Goal: Use online tool/utility: Utilize a website feature to perform a specific function

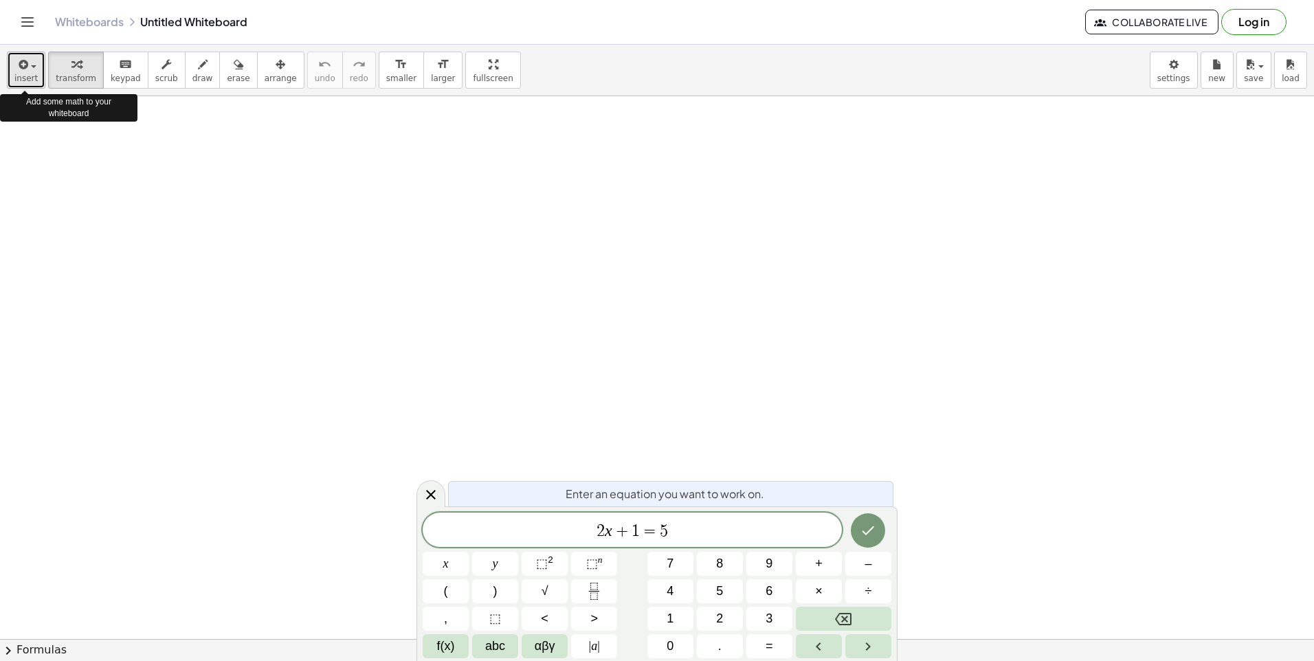
click at [27, 74] on span "insert" at bounding box center [25, 79] width 23 height 10
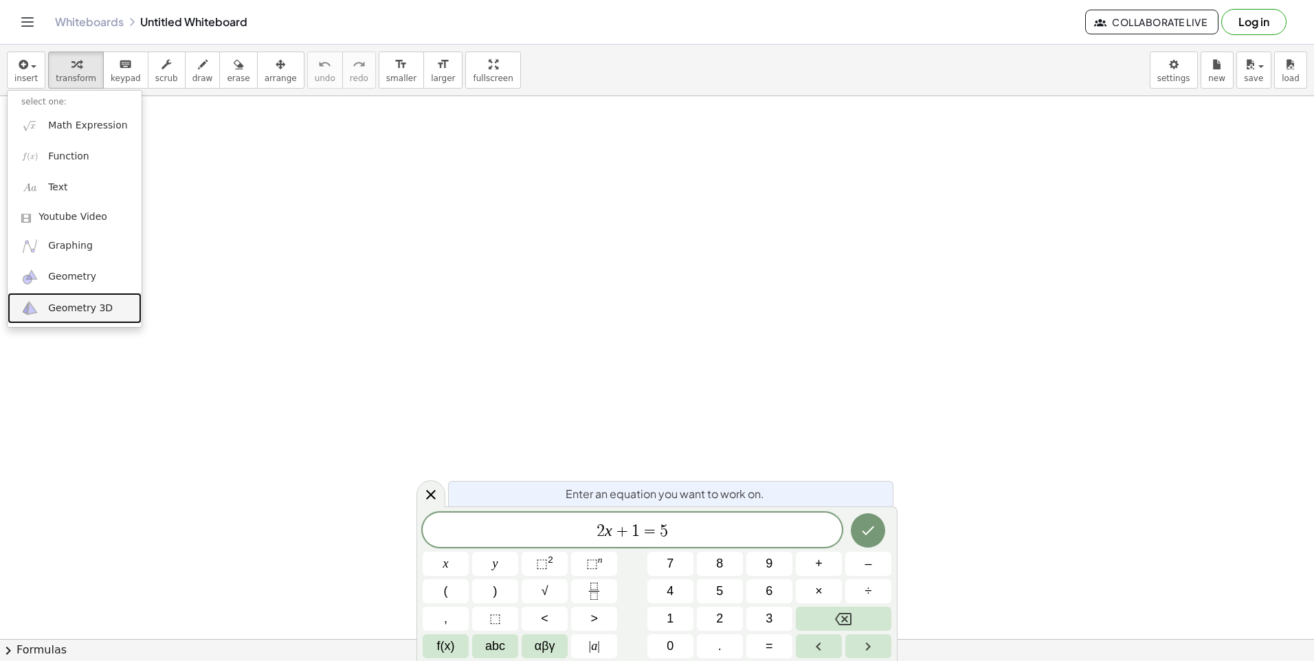
click at [74, 307] on span "Geometry 3D" at bounding box center [80, 309] width 65 height 14
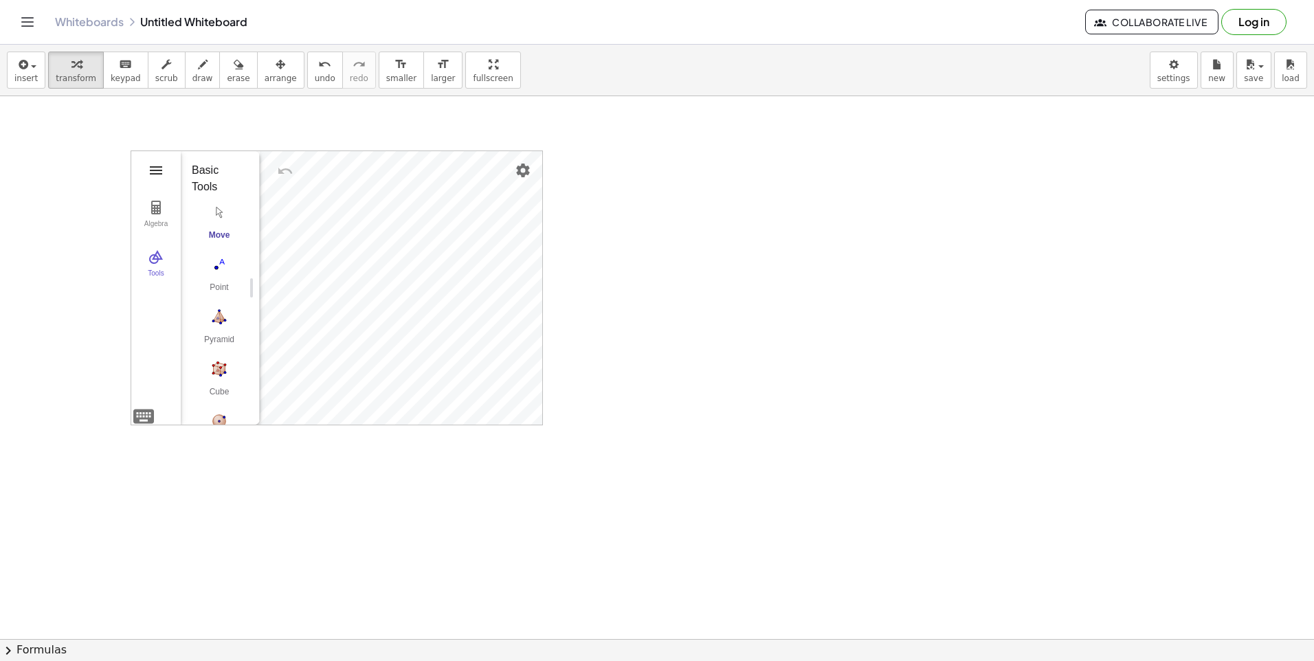
click at [157, 173] on img "3D Calculator" at bounding box center [156, 170] width 16 height 16
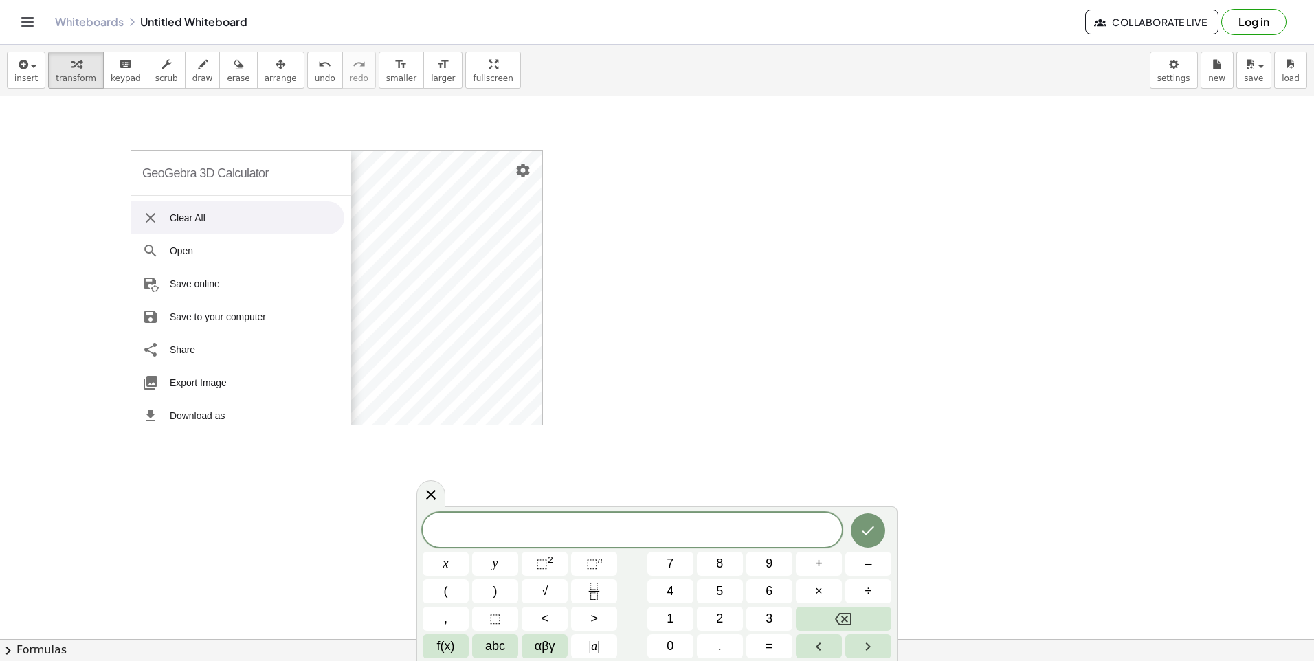
click at [149, 217] on img "3D Calculator" at bounding box center [150, 218] width 16 height 16
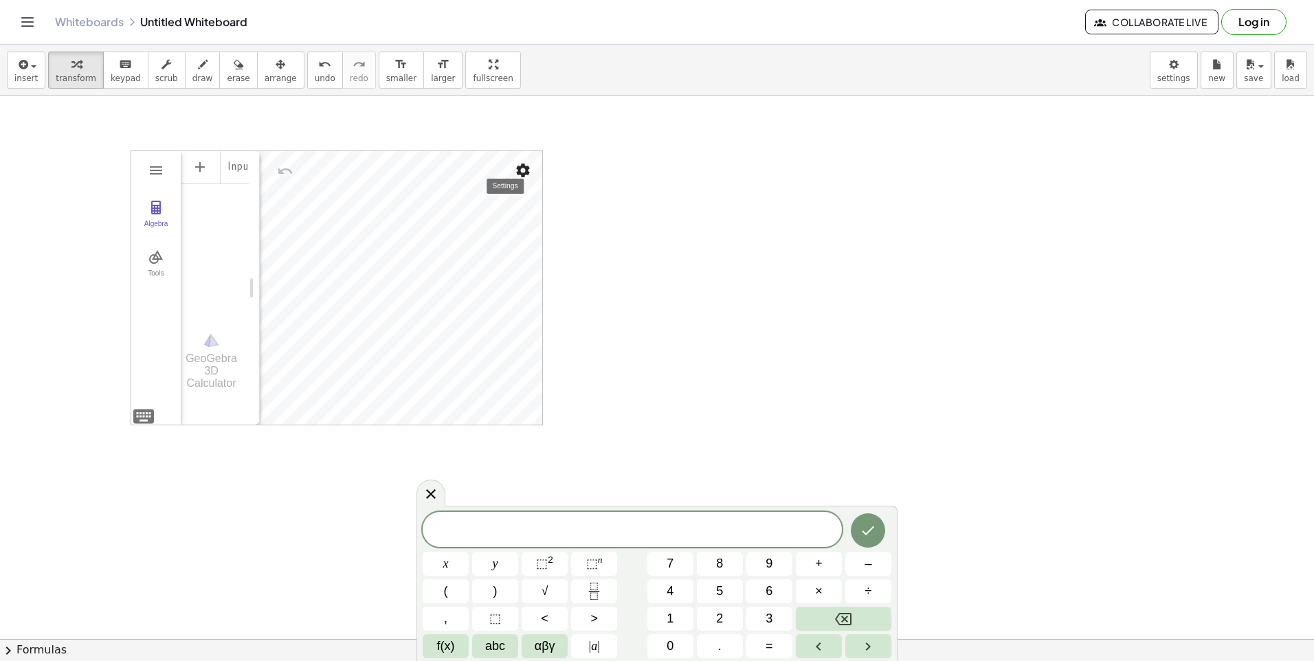
click at [524, 170] on img "Settings" at bounding box center [523, 170] width 16 height 16
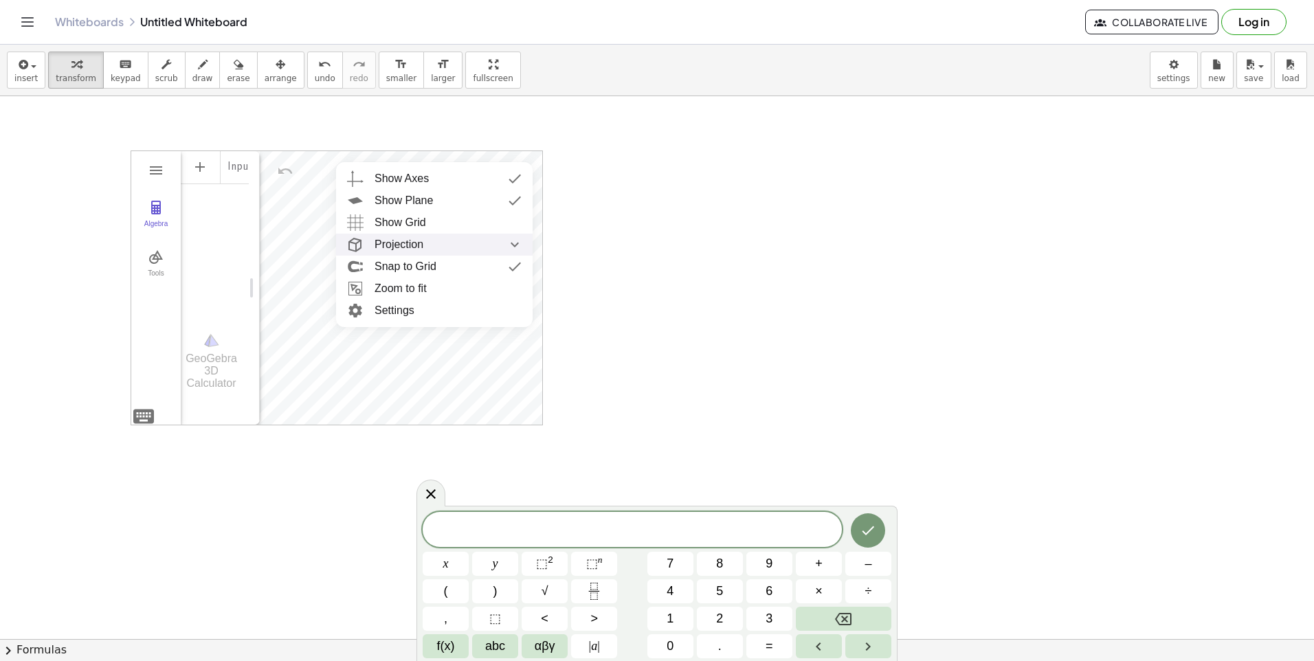
click at [432, 243] on div "Projection" at bounding box center [448, 245] width 147 height 22
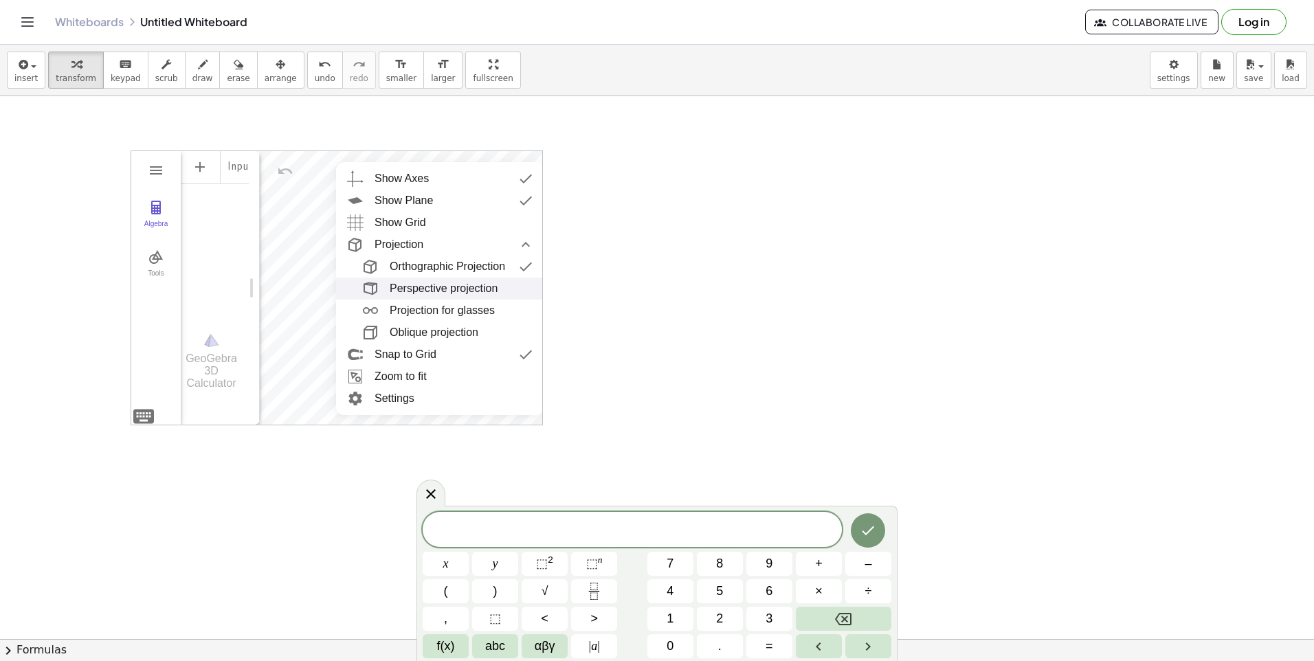
click at [430, 286] on div "Perspective projection" at bounding box center [444, 289] width 108 height 22
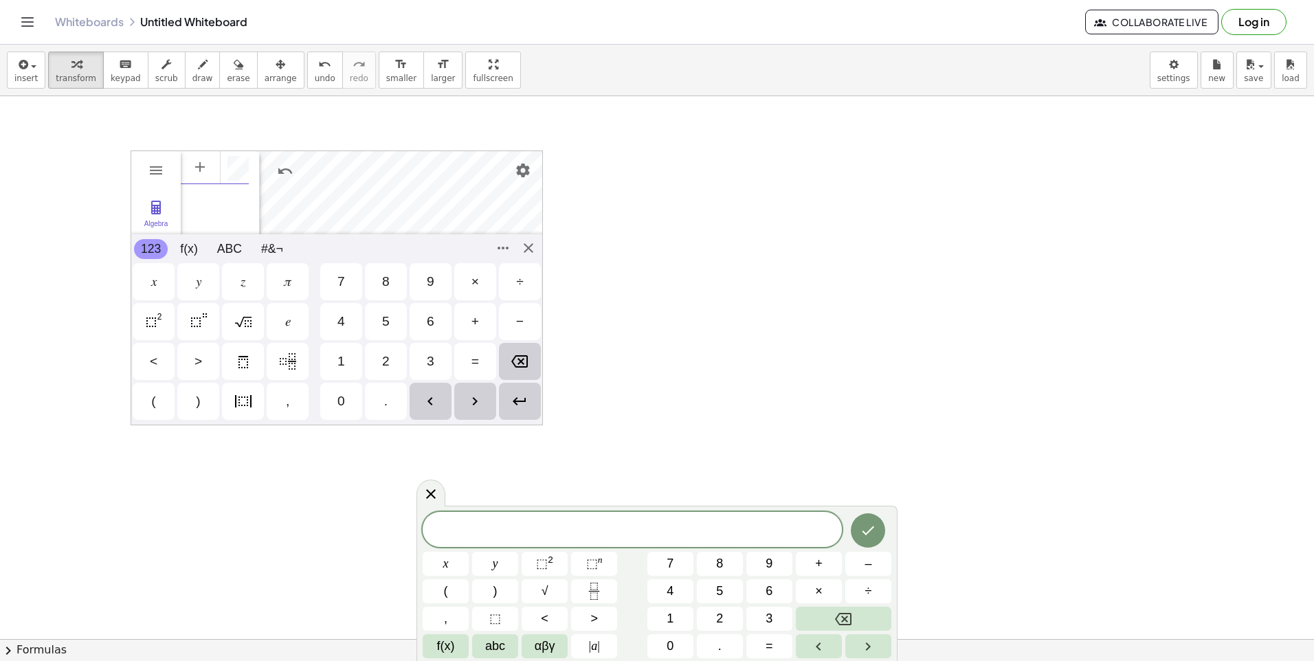
click at [145, 412] on div "GeoGebra 3D Calculator Clear All Open Save online Save to your computer Share E…" at bounding box center [337, 288] width 412 height 275
click at [152, 281] on div "𝑥" at bounding box center [153, 282] width 5 height 16
click at [476, 359] on div "=" at bounding box center [476, 361] width 8 height 16
click at [384, 362] on div "2" at bounding box center [386, 361] width 8 height 16
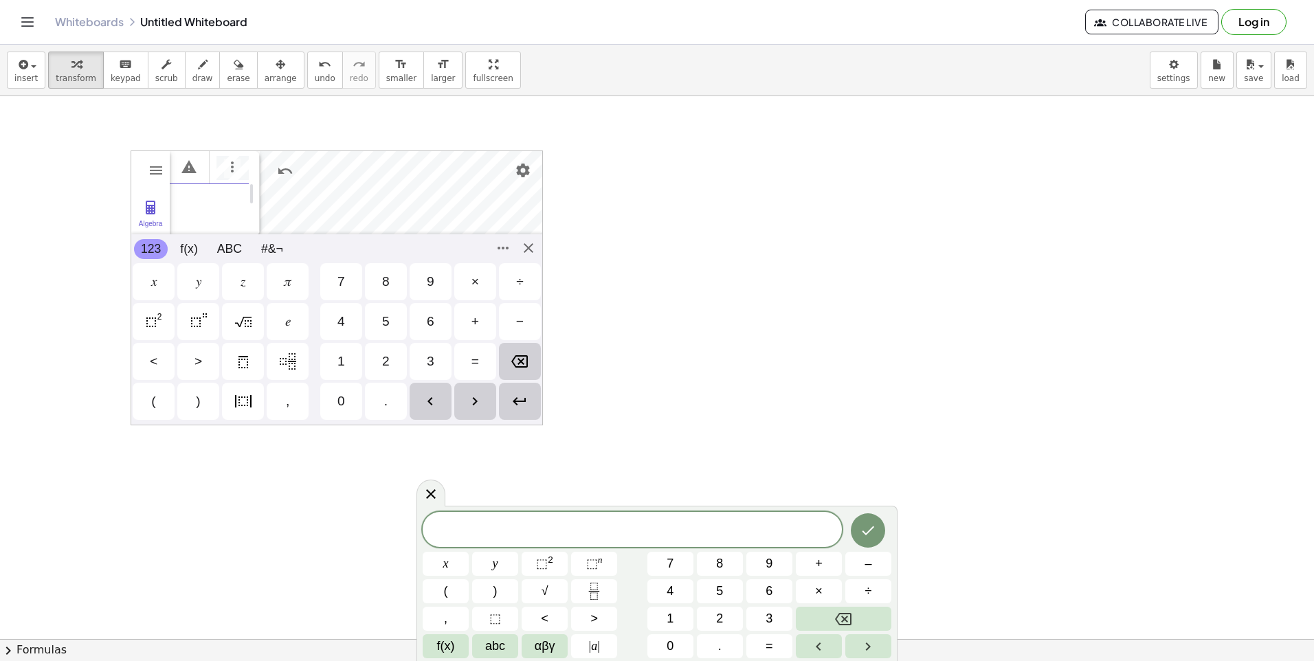
scroll to position [0, 12]
click at [527, 250] on div "GeoGebra 3D Calculator Clear All Open Save online Save to your computer Share E…" at bounding box center [337, 288] width 412 height 275
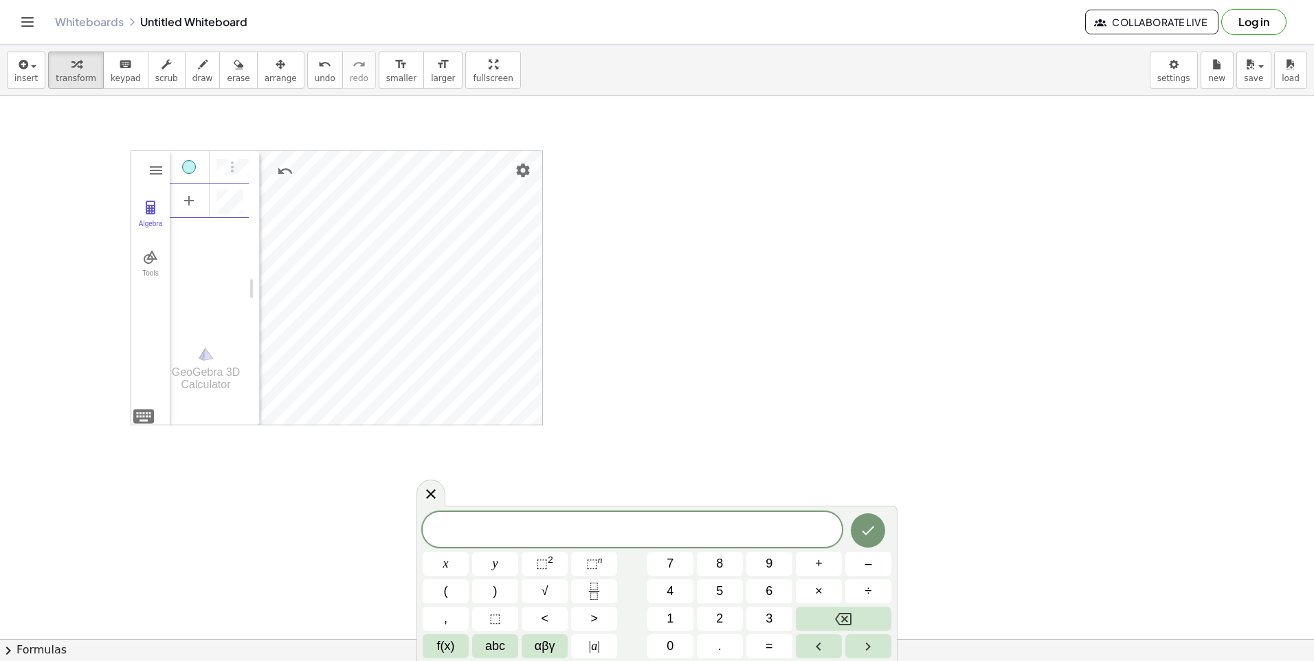
scroll to position [8, 0]
click at [215, 197] on div "Algebra" at bounding box center [209, 199] width 79 height 30
click at [235, 207] on li "Expression" at bounding box center [249, 206] width 131 height 22
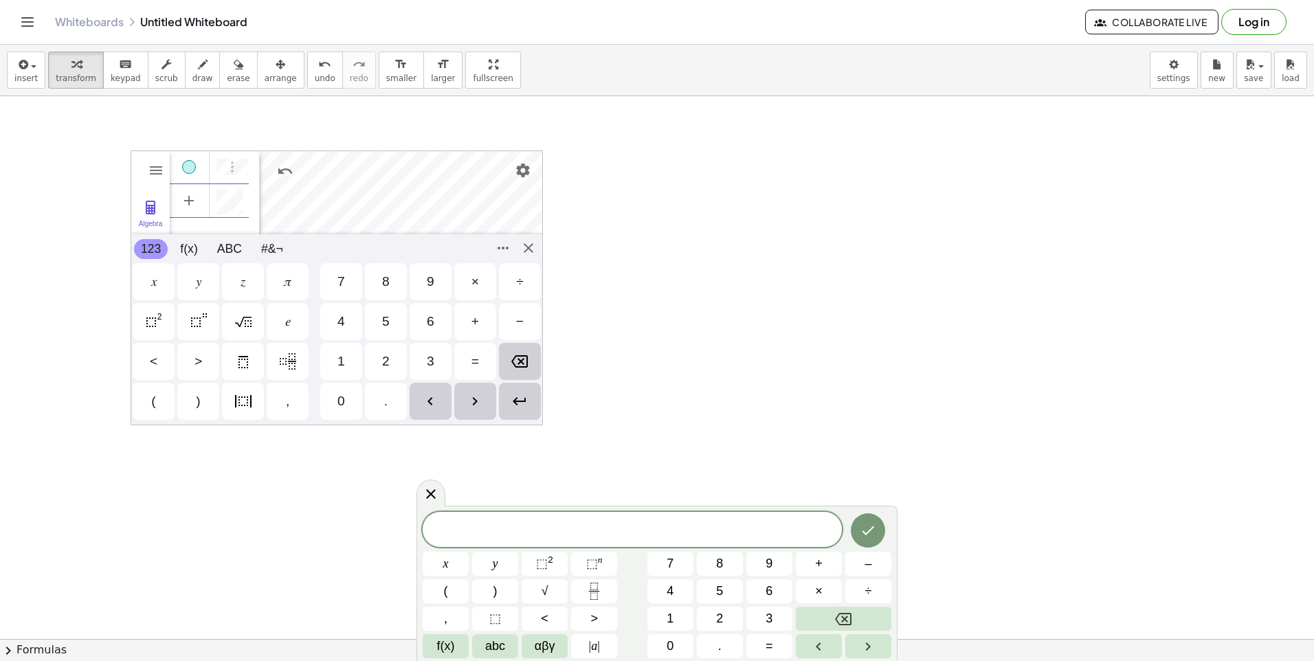
click at [142, 415] on div "GeoGebra 3D Calculator Clear All Open Save online Save to your computer Share E…" at bounding box center [337, 288] width 412 height 275
click at [200, 284] on div "𝑦" at bounding box center [198, 282] width 5 height 16
click at [475, 363] on div "=" at bounding box center [476, 361] width 8 height 16
click at [380, 324] on div "5" at bounding box center [386, 321] width 42 height 37
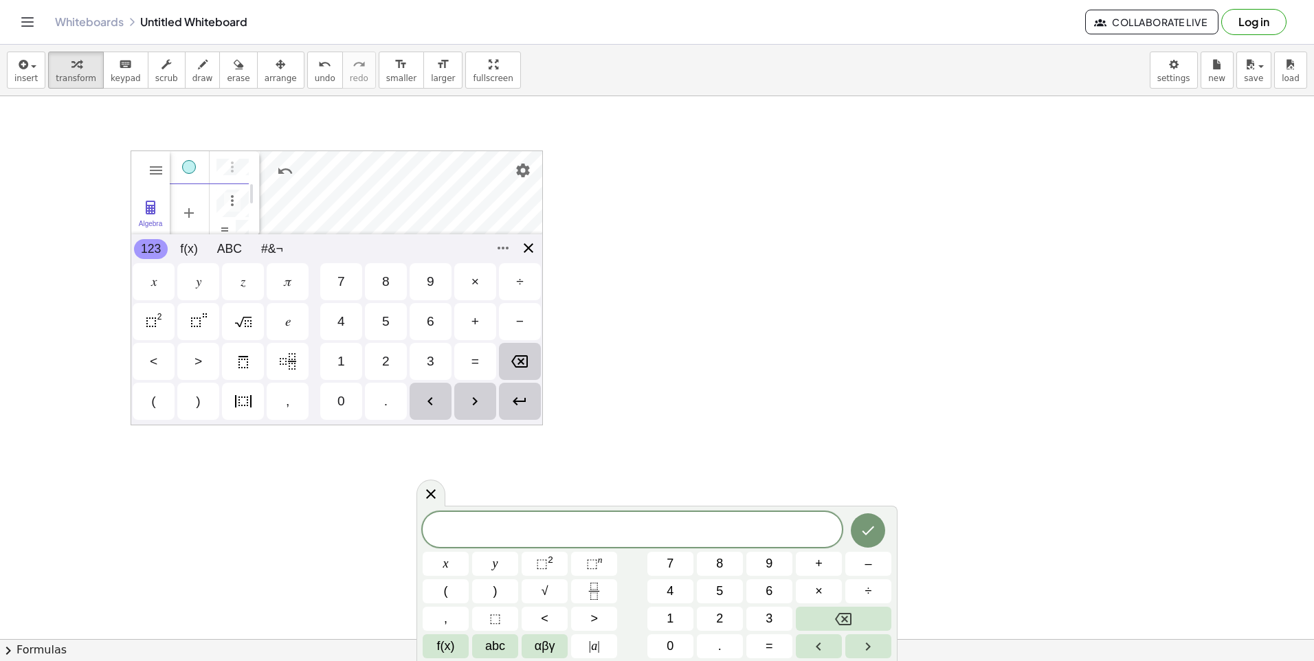
click at [531, 250] on div "GeoGebra 3D Calculator Clear All Open Save online Save to your computer Share E…" at bounding box center [337, 288] width 412 height 275
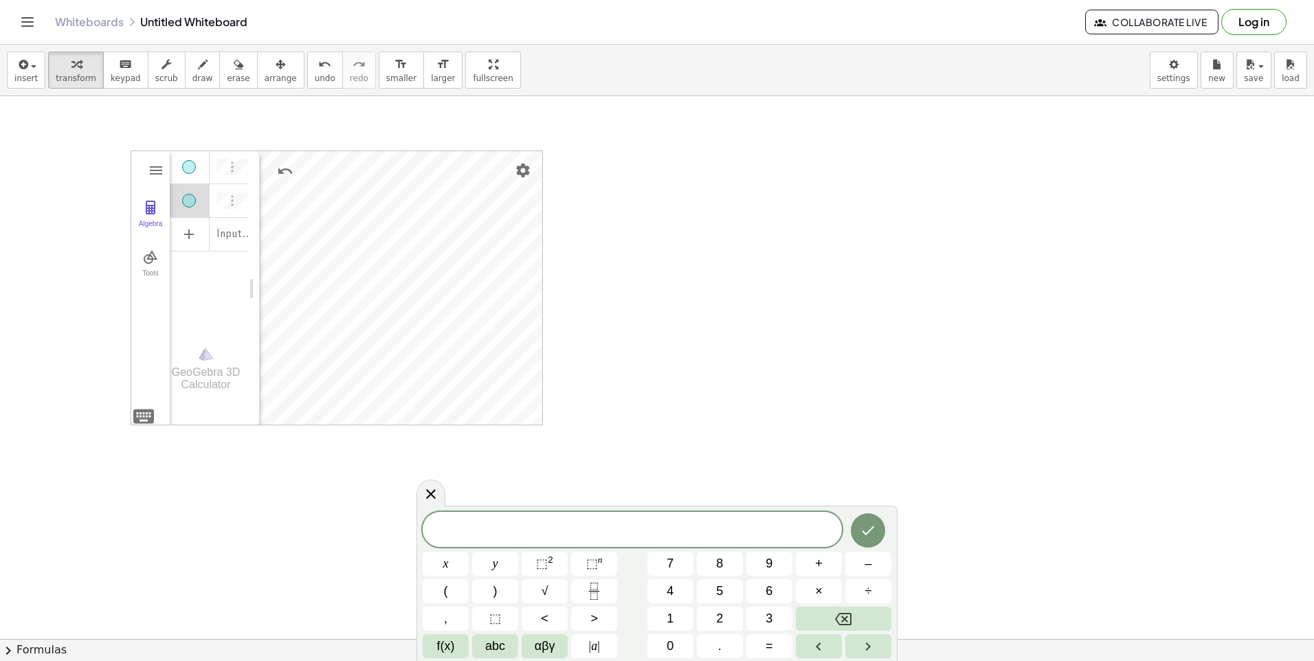
click at [241, 206] on div "Algebra" at bounding box center [236, 200] width 25 height 33
click at [246, 202] on div "Algebra" at bounding box center [236, 200] width 25 height 33
click at [142, 419] on div "GeoGebra 3D Calculator Clear All Open Save online Save to your computer Share E…" at bounding box center [337, 288] width 412 height 275
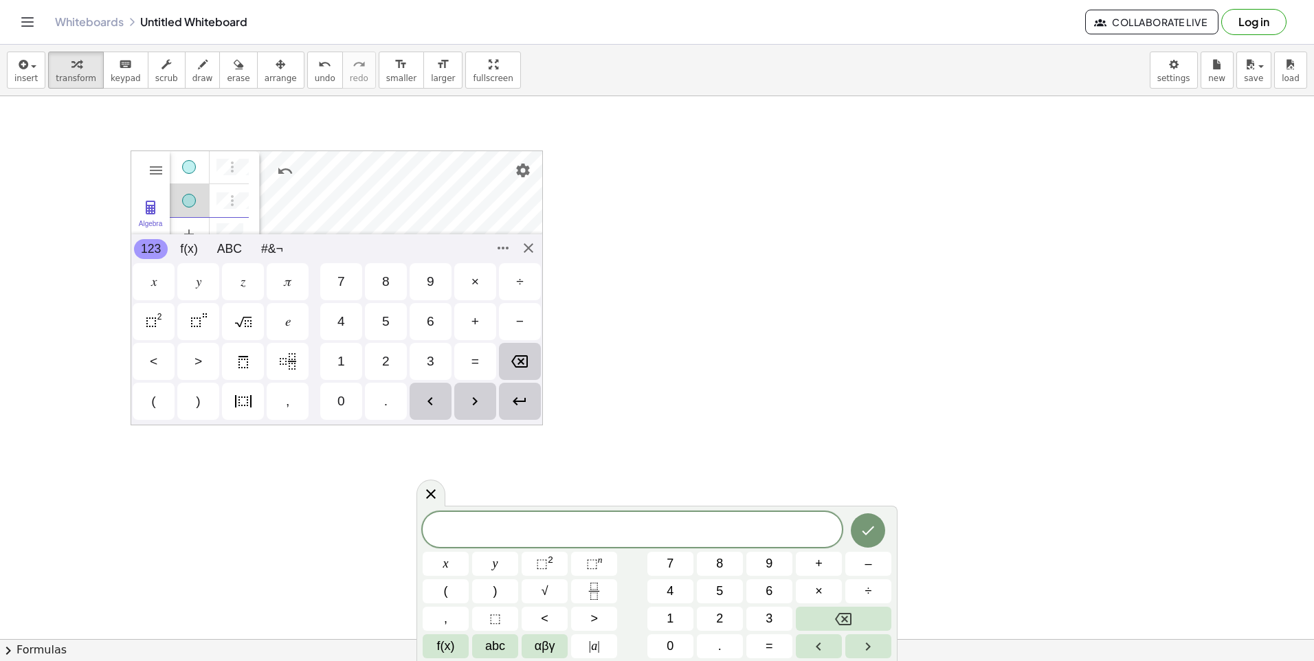
scroll to position [8, 0]
click at [201, 283] on div "𝑦" at bounding box center [198, 282] width 5 height 16
click at [477, 362] on div "=" at bounding box center [476, 361] width 8 height 16
click at [432, 364] on div "3" at bounding box center [431, 361] width 8 height 16
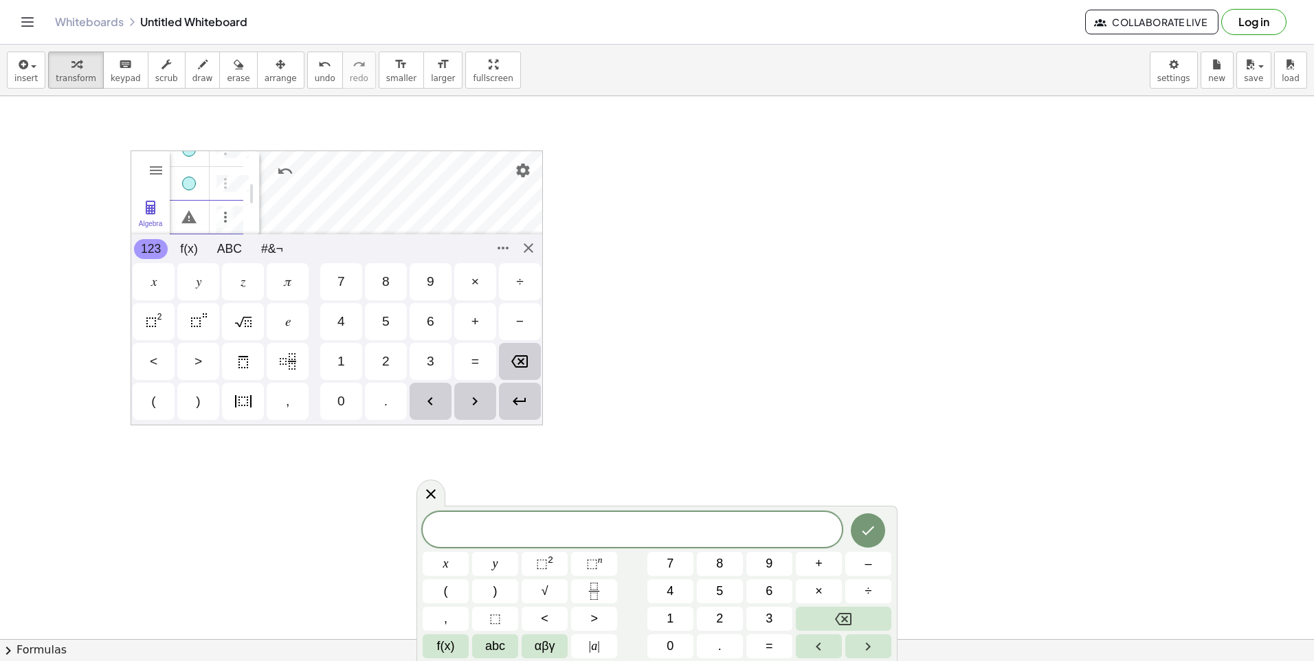
scroll to position [0, 18]
click at [512, 396] on img "Enter" at bounding box center [519, 401] width 16 height 16
click at [529, 245] on div "GeoGebra 3D Calculator Clear All Open Save online Save to your computer Share E…" at bounding box center [337, 288] width 412 height 275
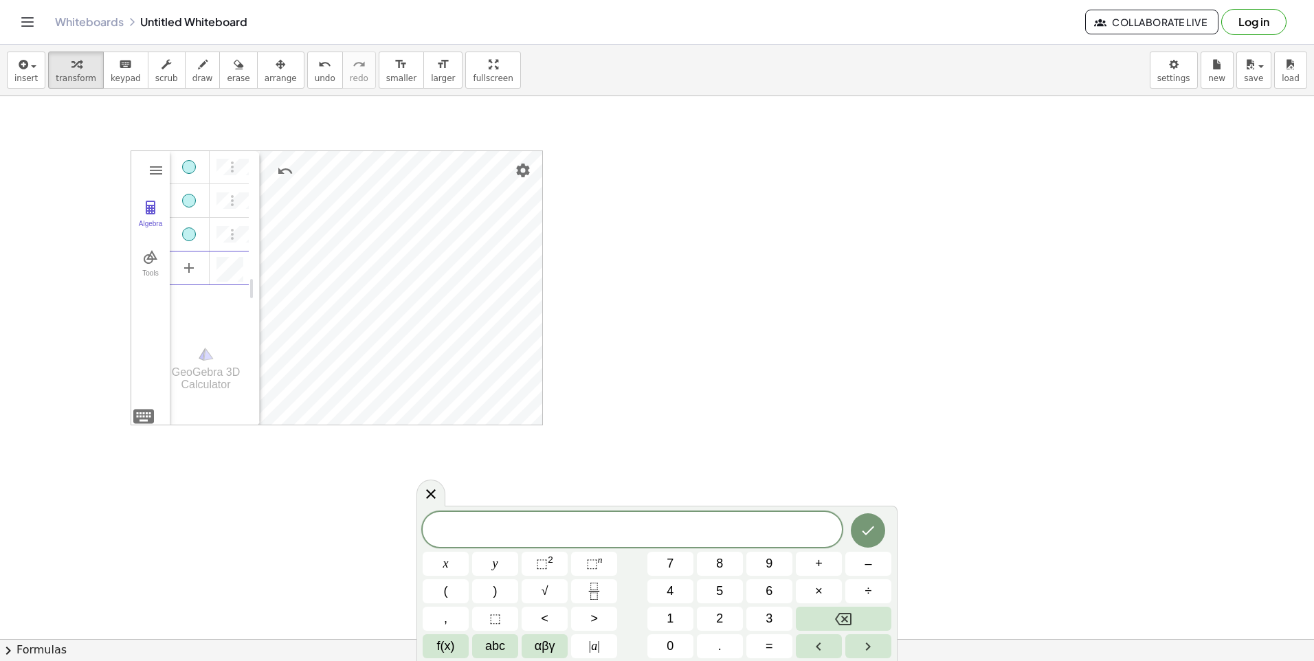
click at [193, 200] on div "Algebra" at bounding box center [189, 201] width 14 height 14
click at [187, 201] on div "Algebra" at bounding box center [189, 201] width 14 height 14
click at [230, 199] on img "Options" at bounding box center [232, 200] width 16 height 16
click at [256, 251] on li "Delete" at bounding box center [296, 248] width 143 height 22
click at [190, 201] on div "Algebra" at bounding box center [189, 201] width 14 height 14
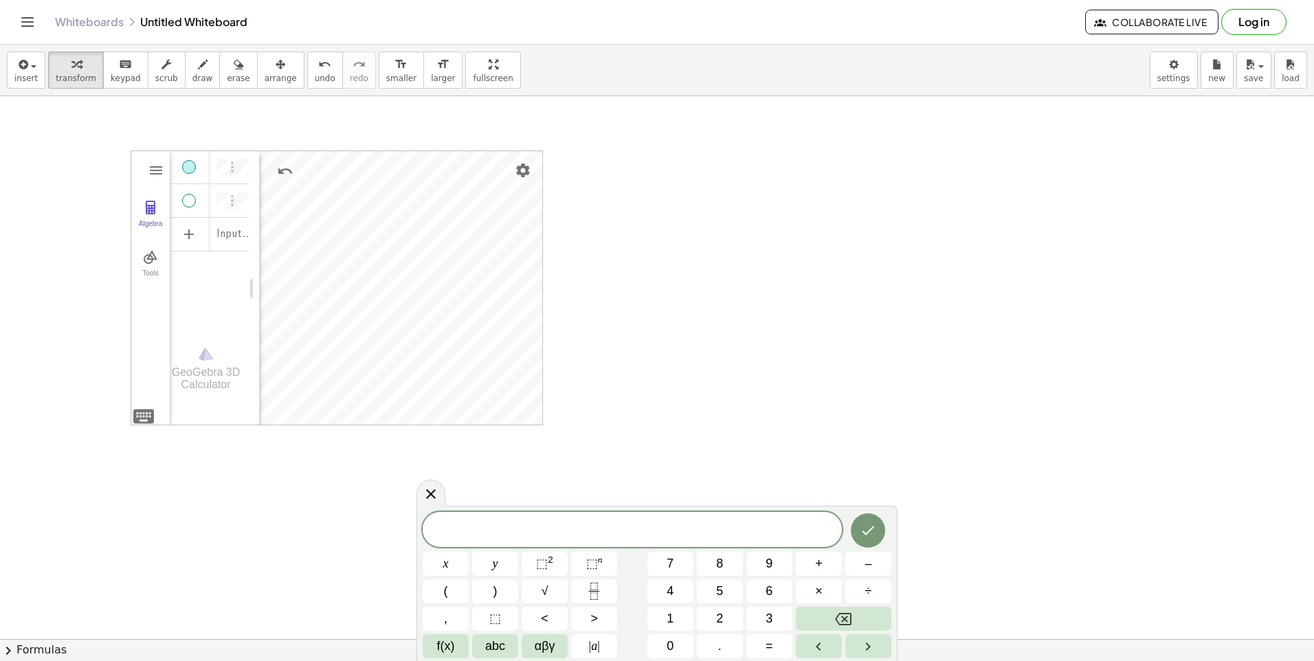
click at [190, 201] on div "Algebra" at bounding box center [189, 201] width 14 height 14
click at [180, 199] on div "Algebra" at bounding box center [190, 200] width 40 height 33
click at [527, 170] on img "Settings" at bounding box center [523, 170] width 16 height 16
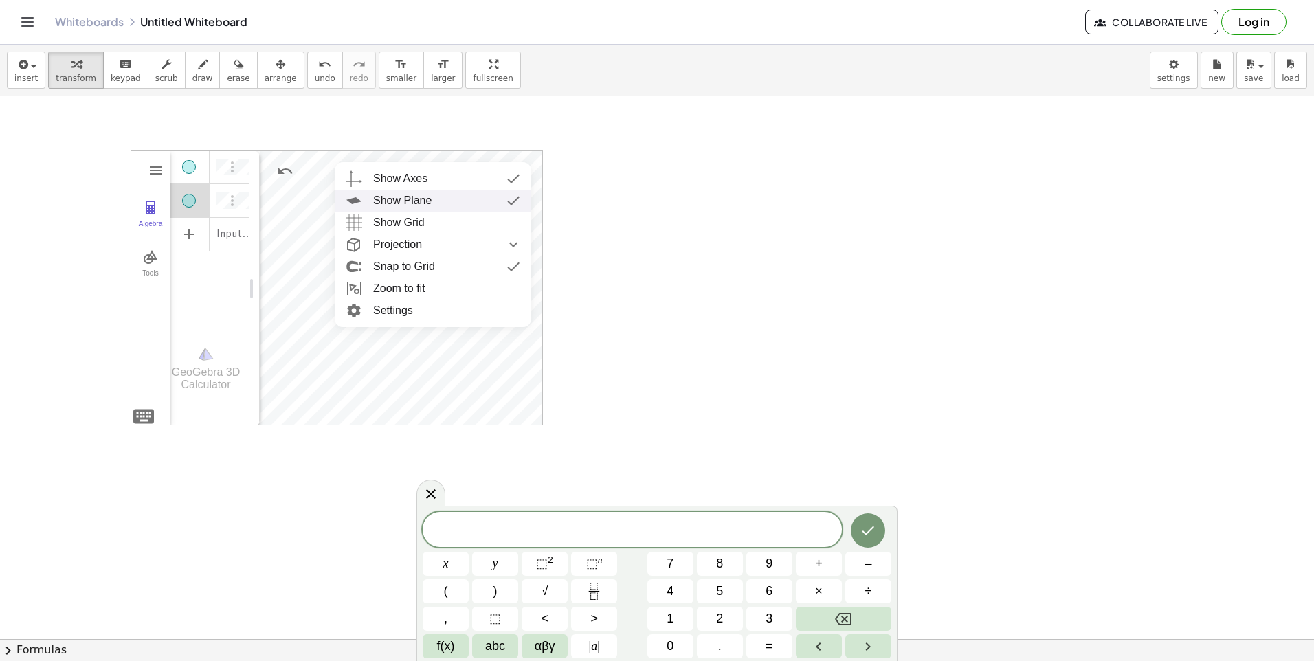
click at [438, 199] on div "Show Plane" at bounding box center [446, 201] width 147 height 22
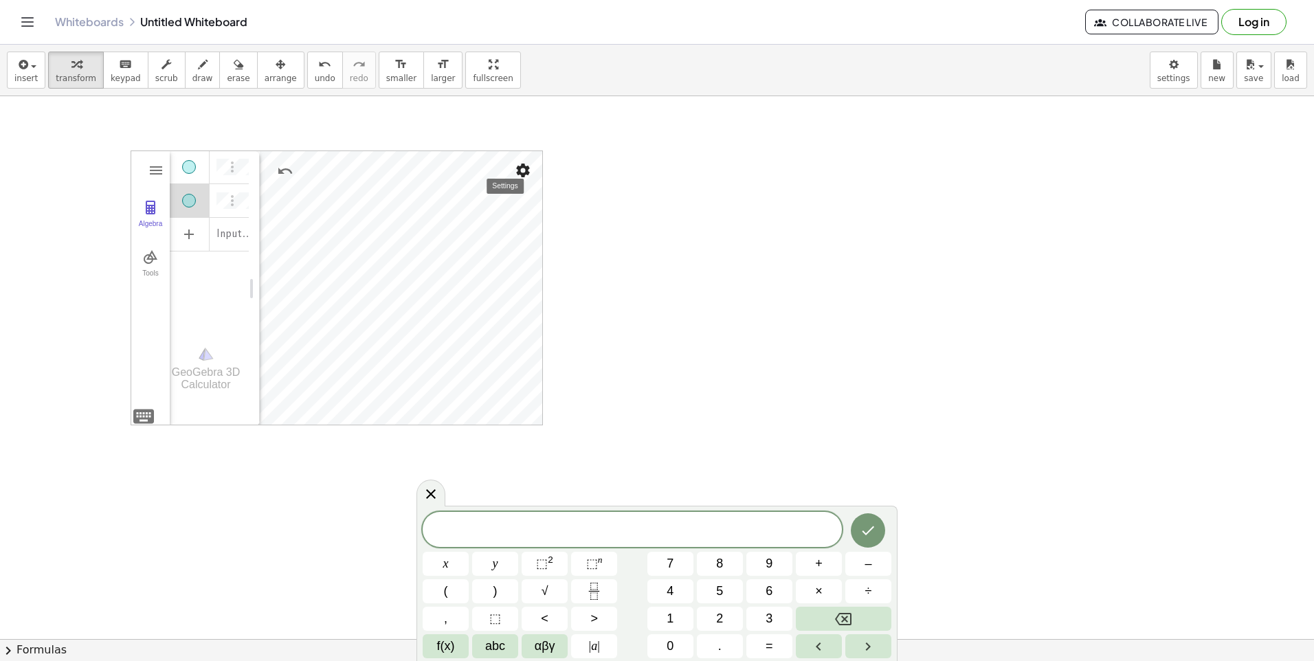
click at [520, 169] on img "Settings" at bounding box center [523, 170] width 16 height 16
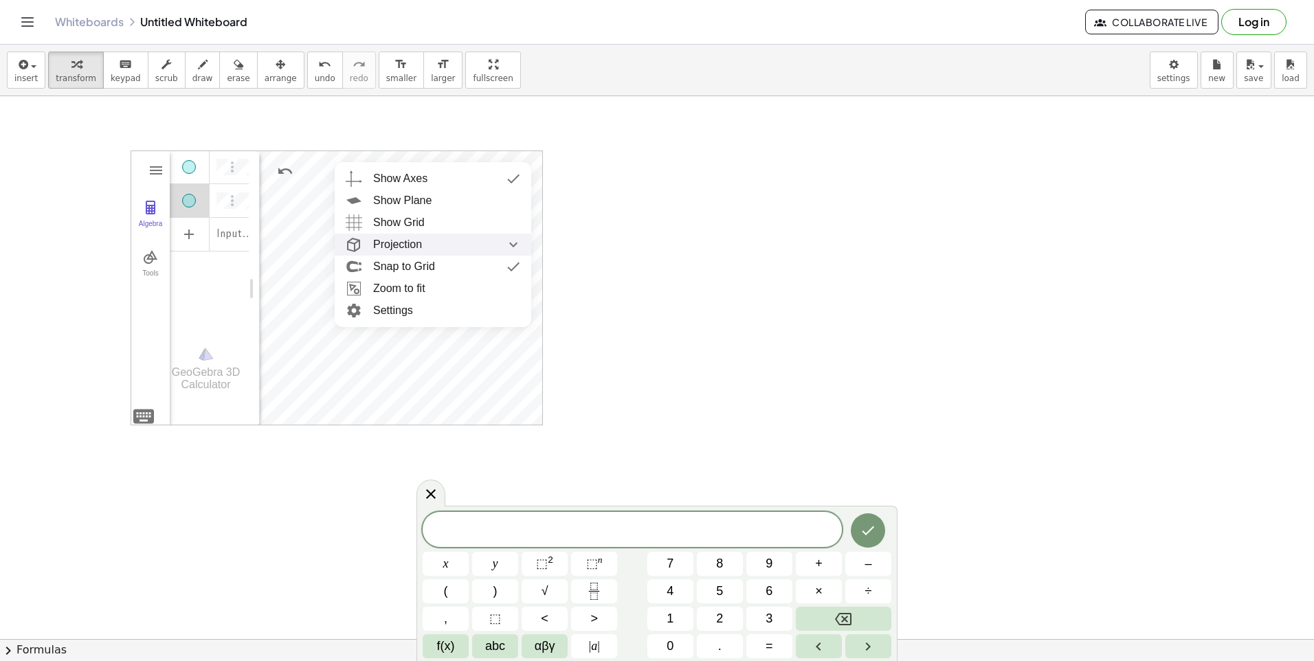
click at [410, 243] on span "Projection" at bounding box center [397, 245] width 49 height 22
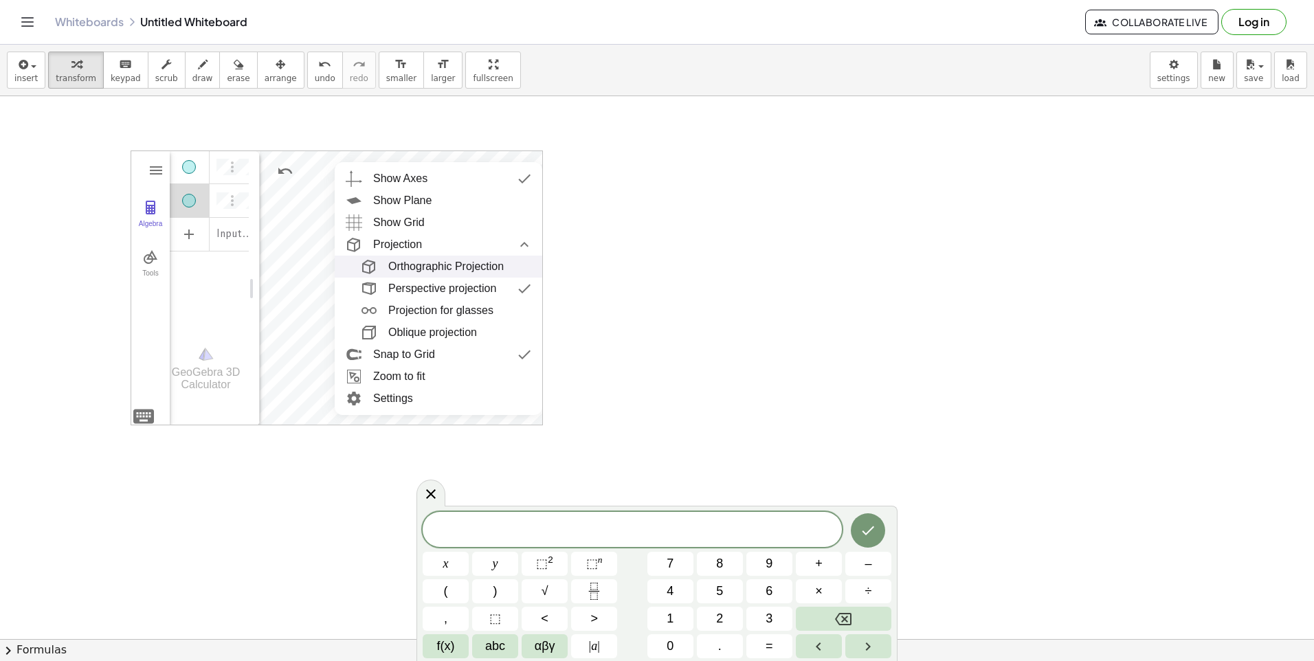
click at [416, 264] on div "Orthographic Projection" at bounding box center [445, 267] width 115 height 22
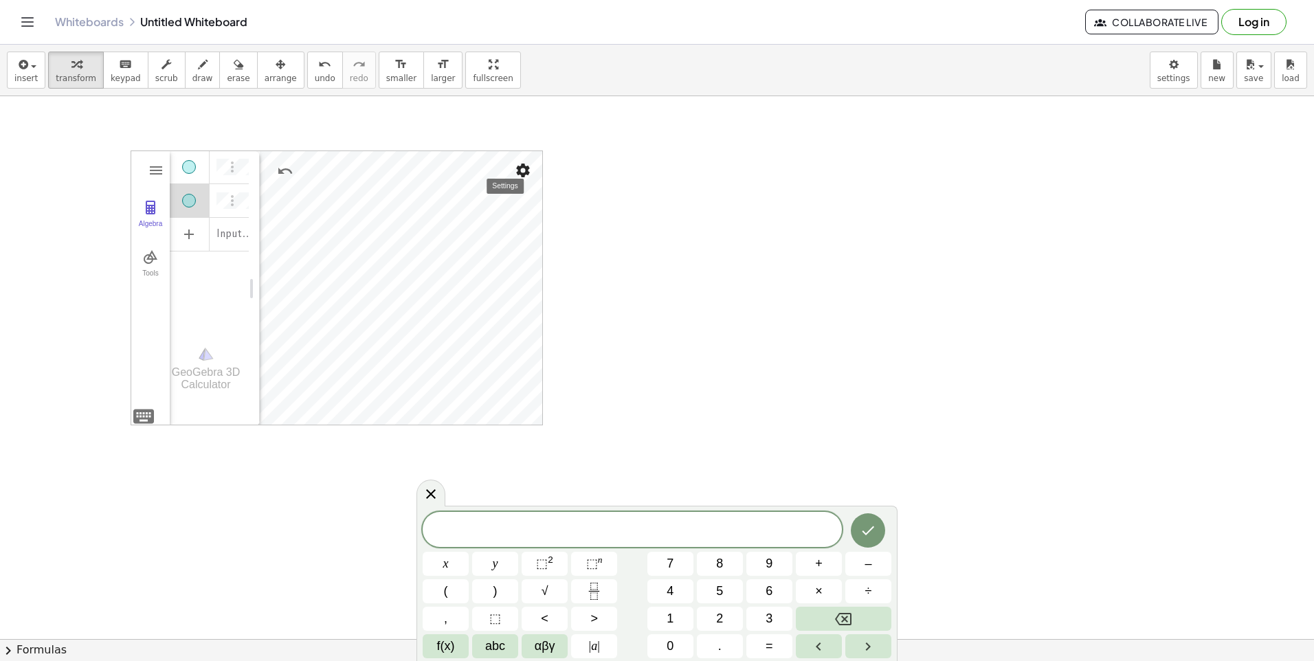
click at [520, 177] on img "Settings" at bounding box center [523, 170] width 16 height 16
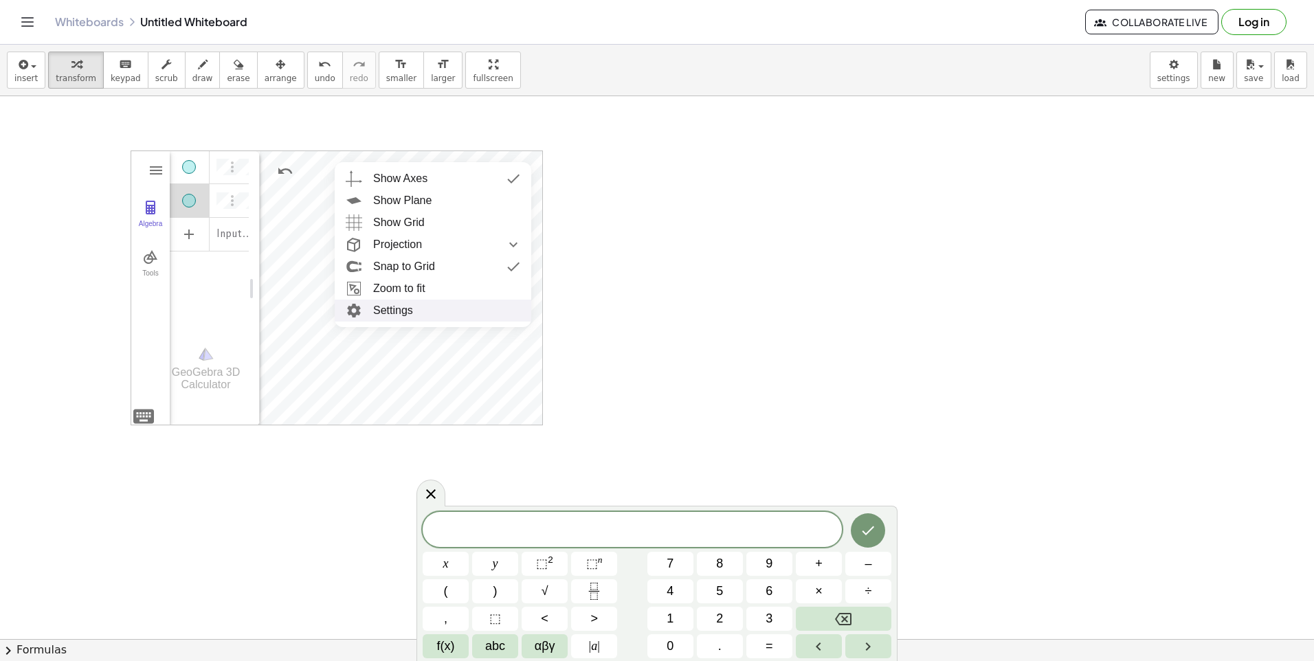
click at [418, 318] on li "Settings" at bounding box center [433, 311] width 197 height 22
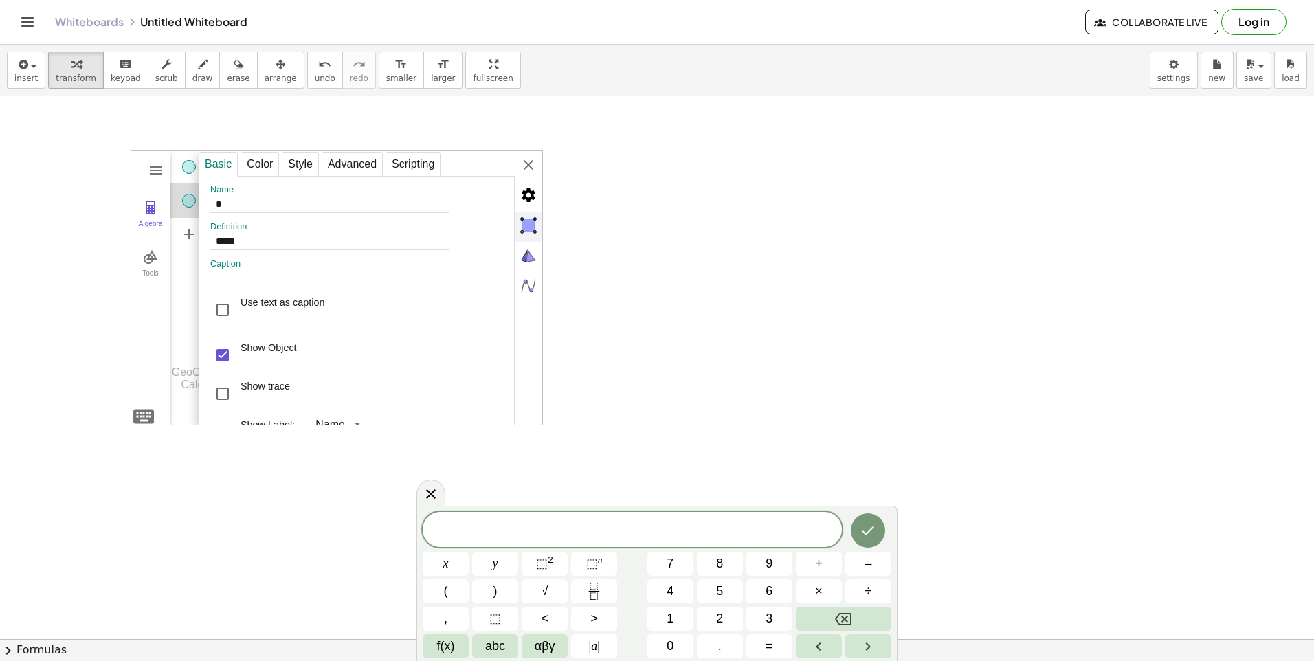
click at [523, 226] on img "Objects" at bounding box center [528, 225] width 27 height 27
click at [258, 164] on div "Color" at bounding box center [260, 164] width 38 height 25
type input "**"
click at [177, 263] on div "Input…" at bounding box center [209, 238] width 79 height 176
click at [532, 166] on div "**********" at bounding box center [371, 288] width 344 height 275
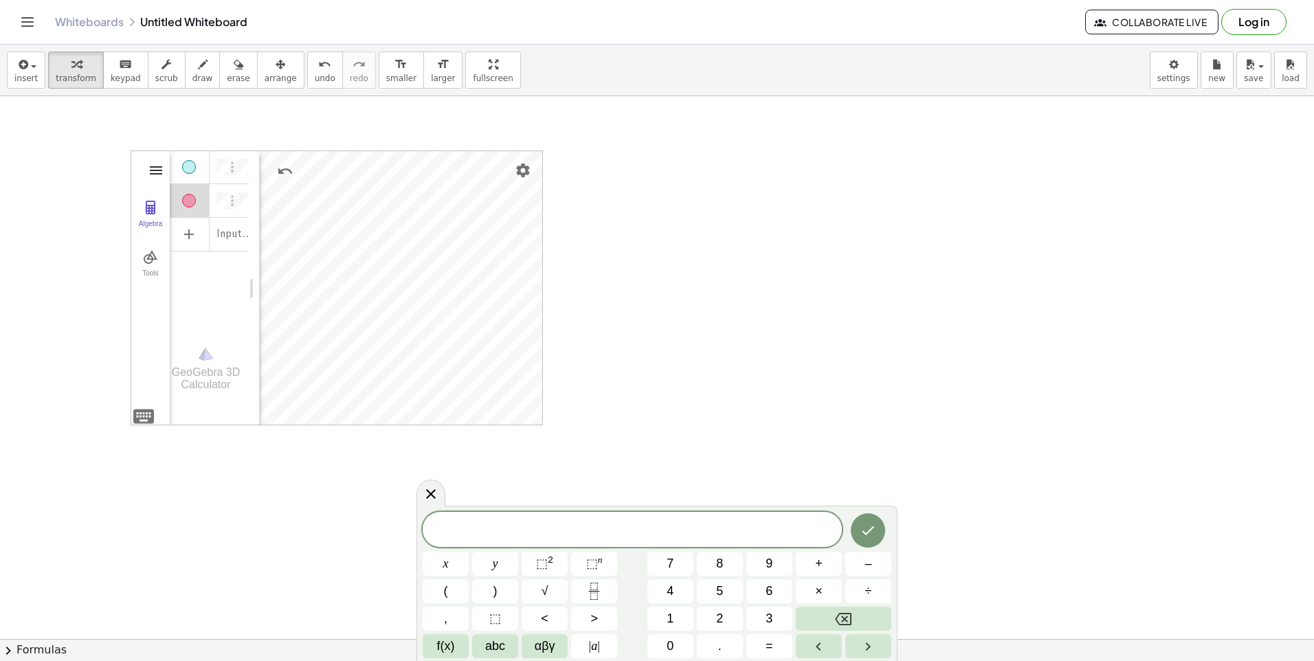
click at [159, 168] on img "3D Calculator" at bounding box center [156, 170] width 16 height 16
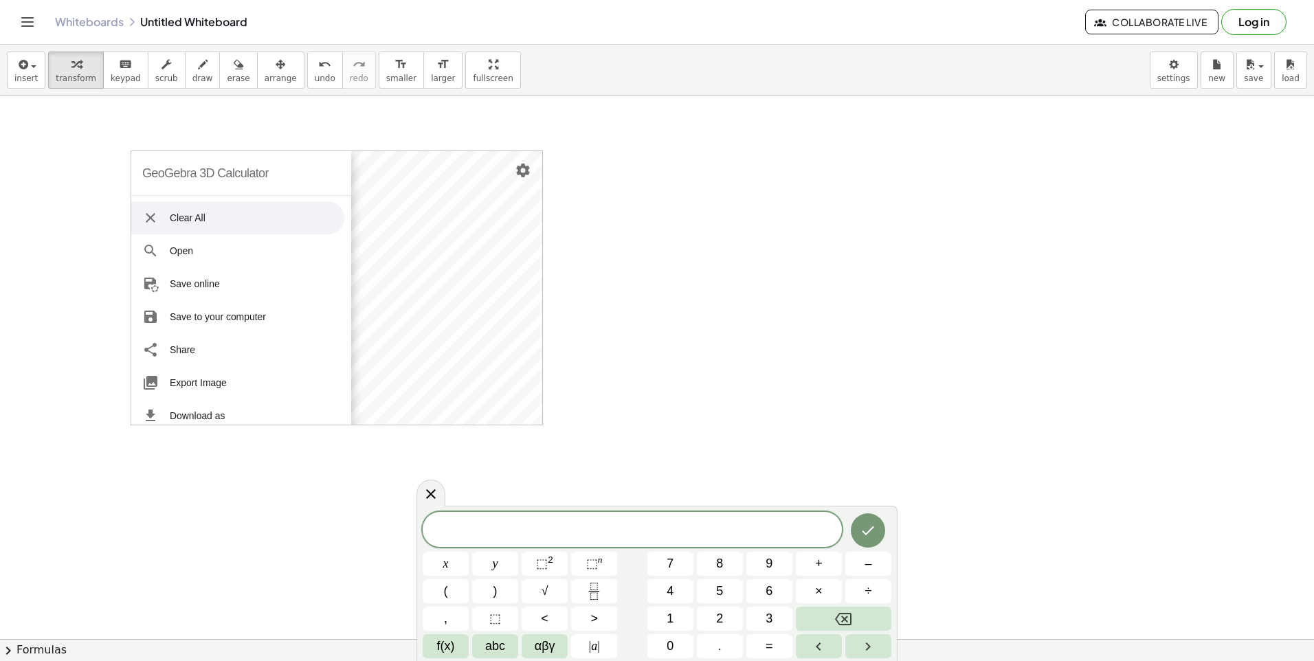
click at [205, 214] on li "Clear All" at bounding box center [237, 217] width 213 height 33
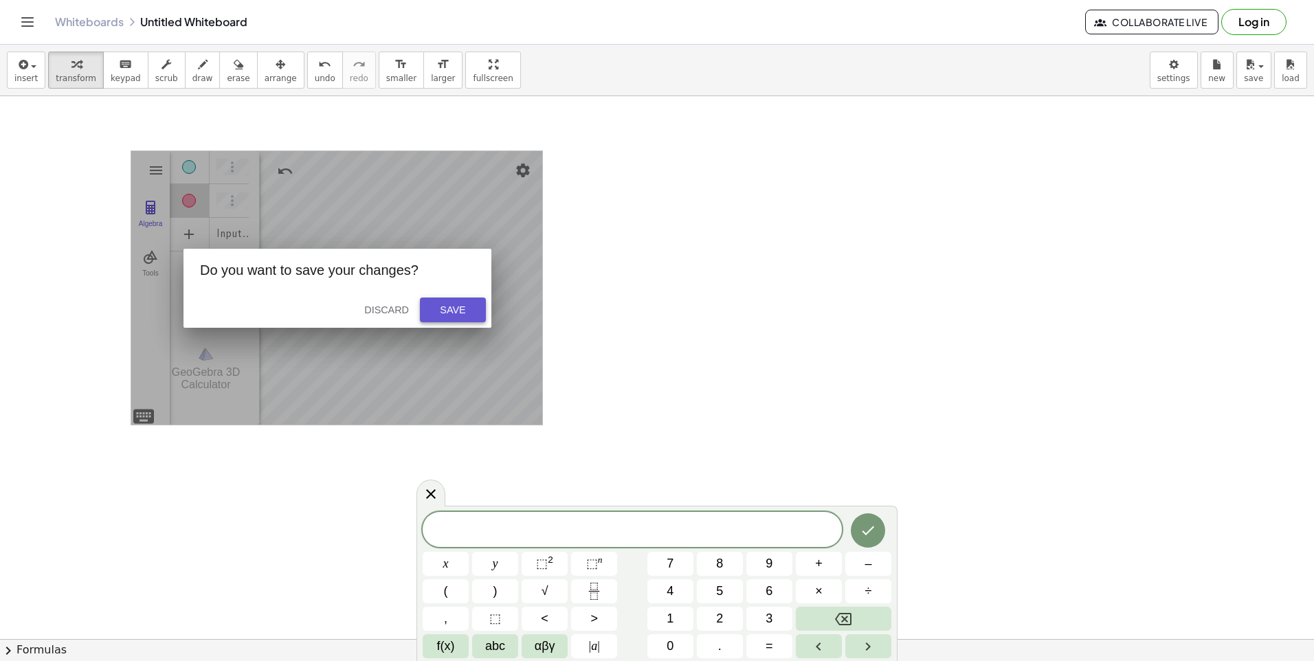
click at [426, 309] on button "Save" at bounding box center [453, 310] width 66 height 25
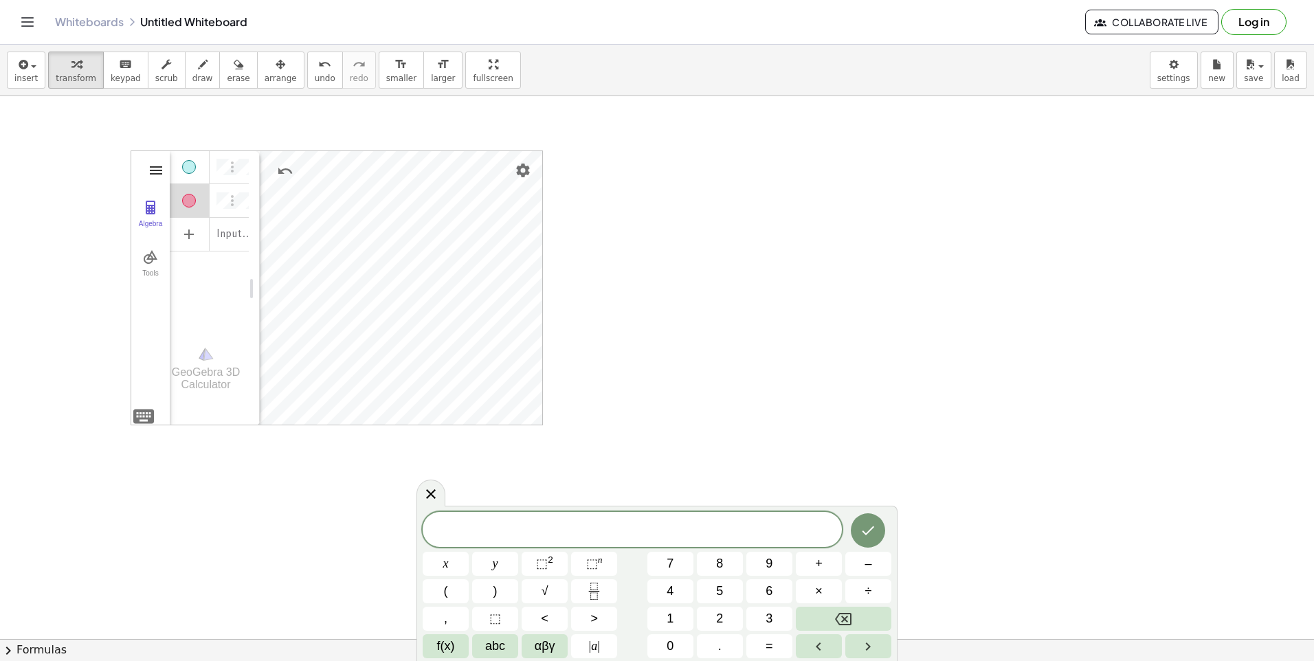
click at [153, 175] on img "3D Calculator" at bounding box center [156, 170] width 16 height 16
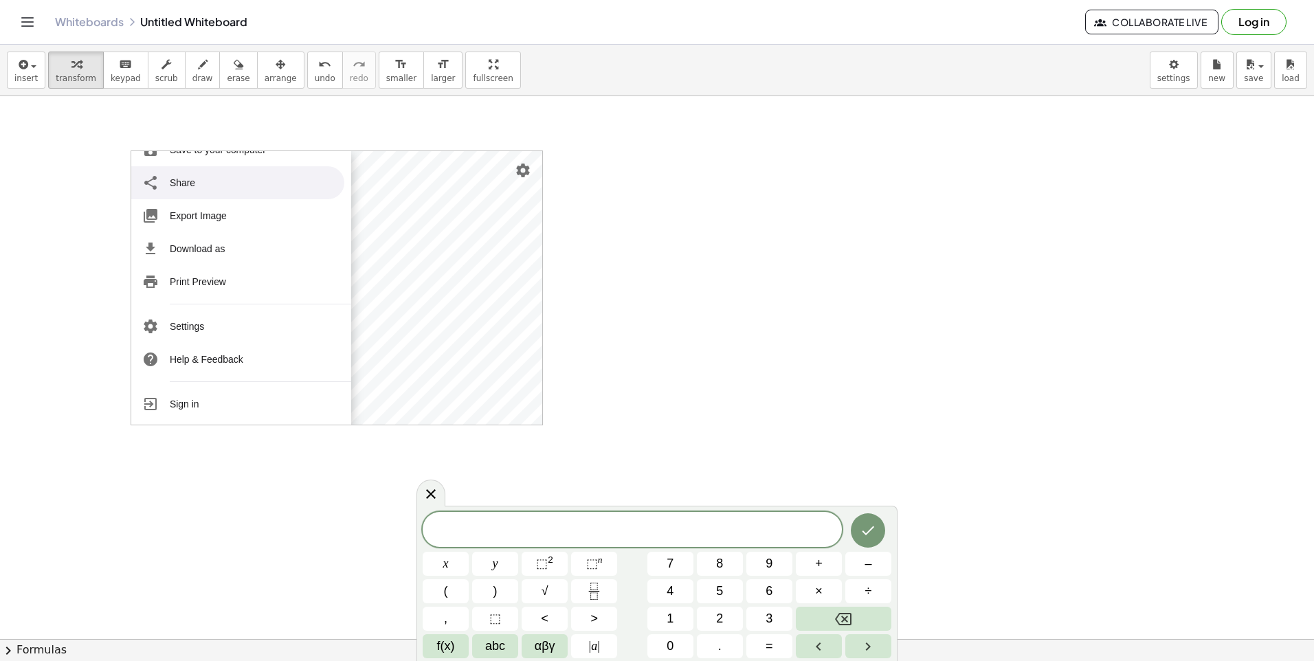
scroll to position [168, 0]
click at [527, 174] on img "Settings" at bounding box center [523, 170] width 16 height 16
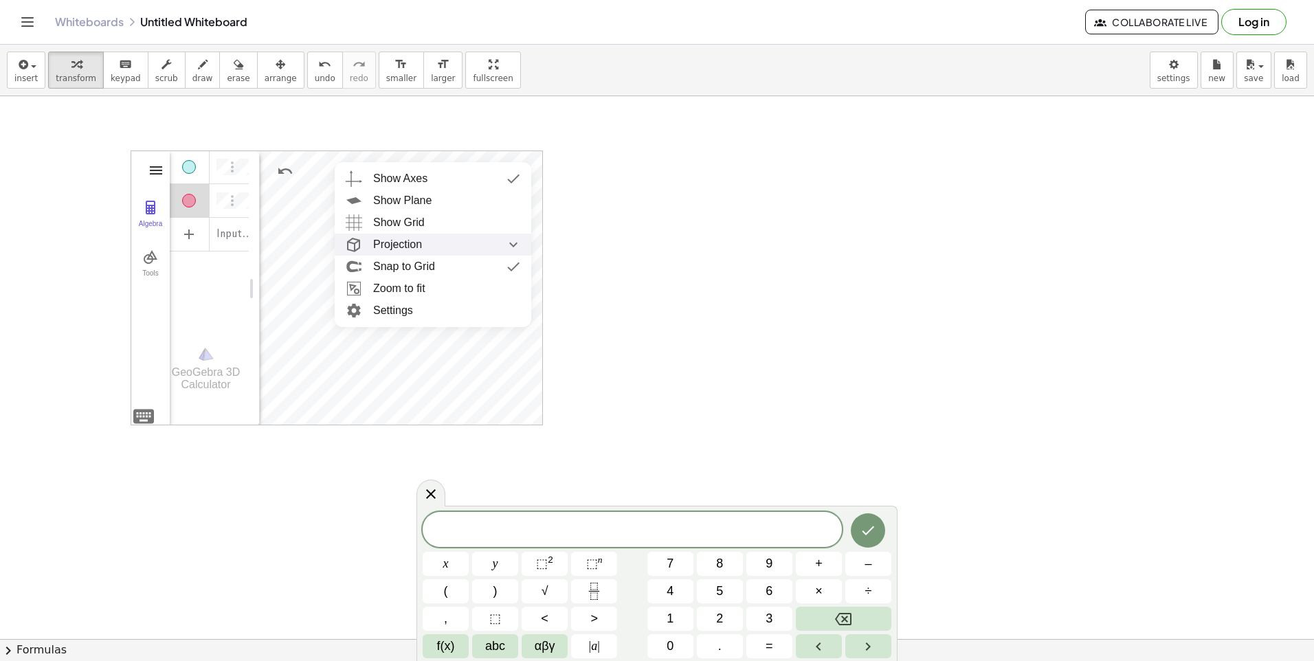
click at [159, 173] on img "3D Calculator" at bounding box center [156, 170] width 16 height 16
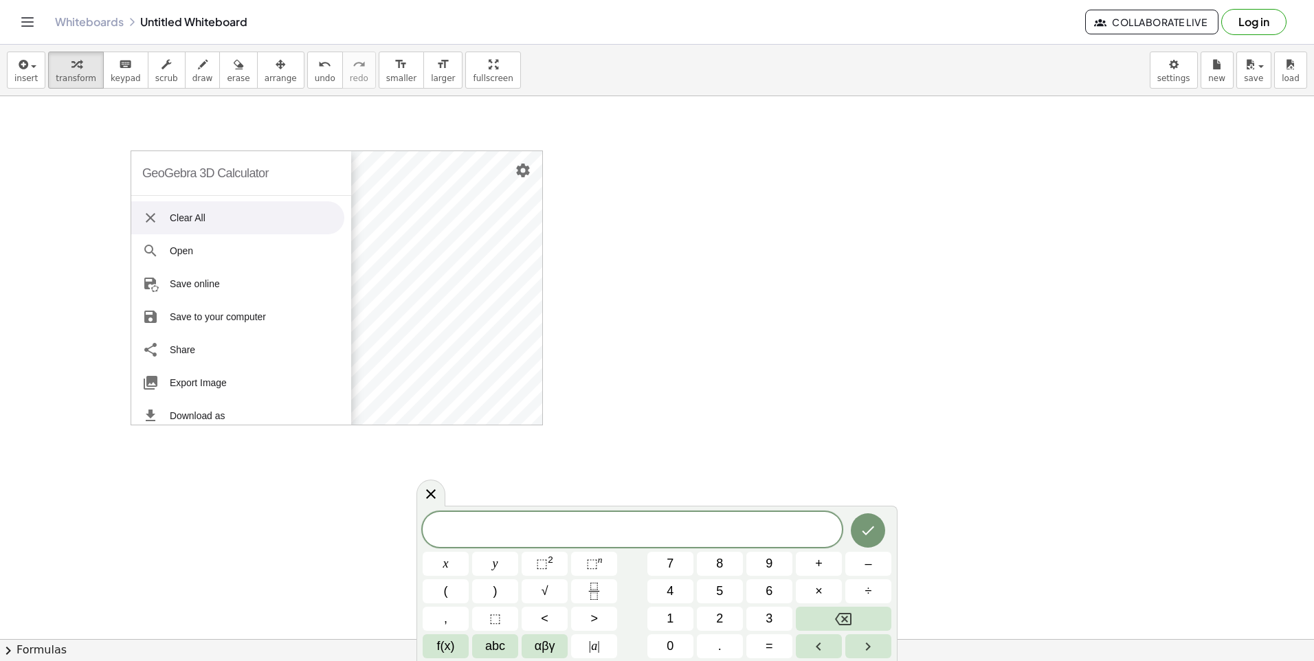
click at [247, 221] on li "Clear All" at bounding box center [237, 217] width 213 height 33
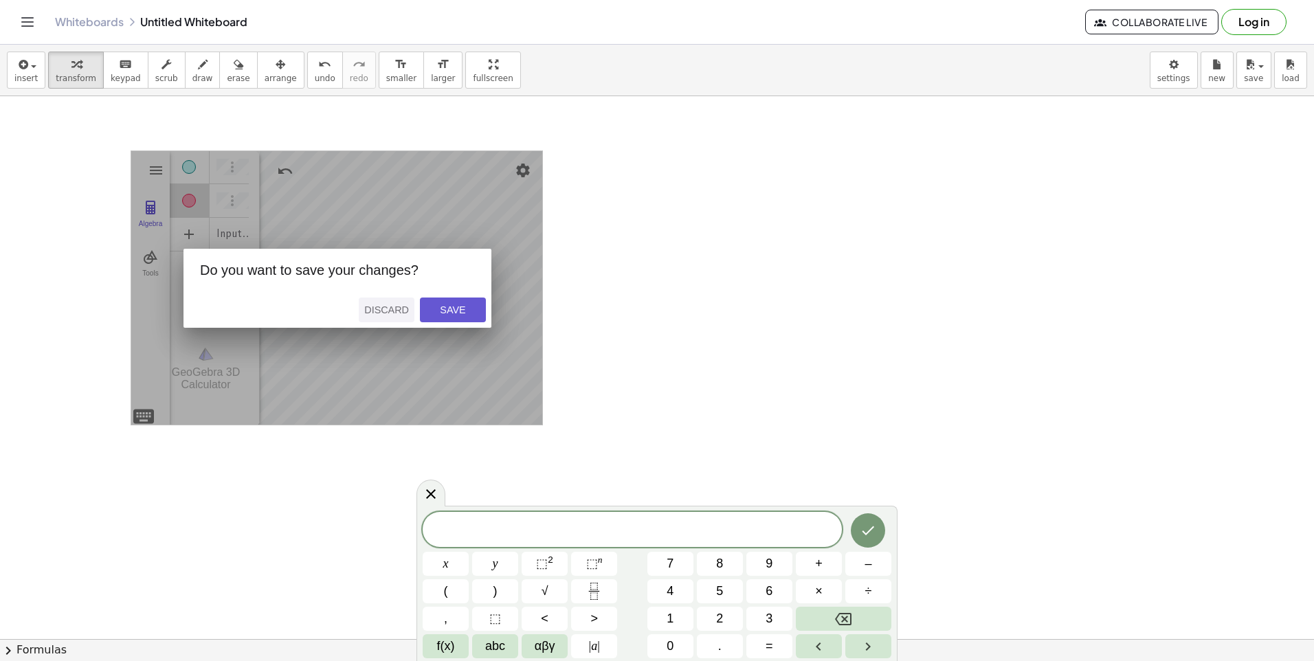
click at [389, 306] on div "Discard" at bounding box center [386, 310] width 45 height 11
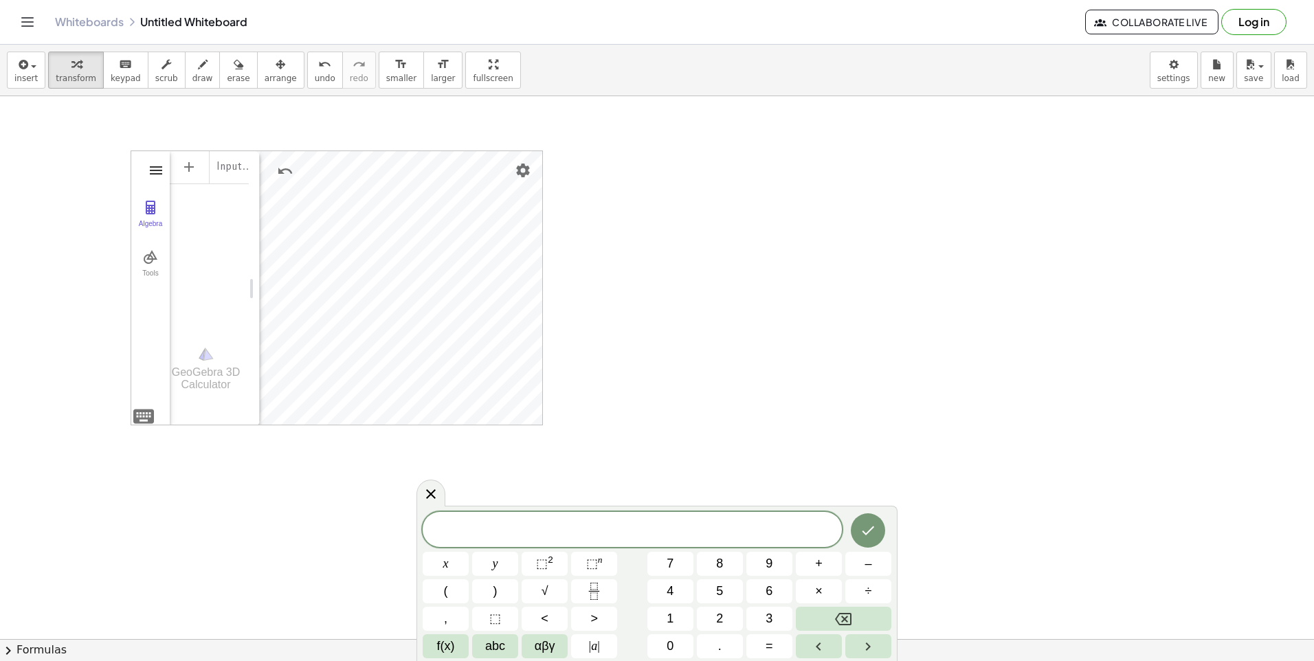
click at [156, 173] on img "3D Calculator" at bounding box center [156, 170] width 16 height 16
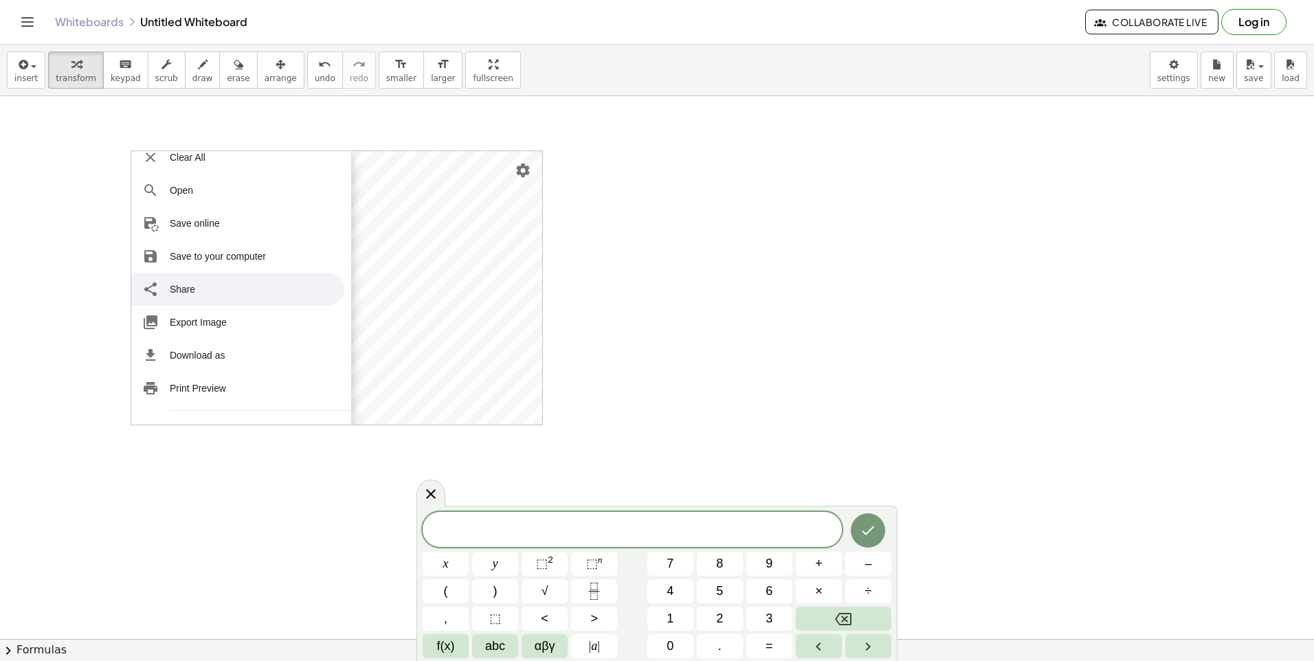
scroll to position [168, 0]
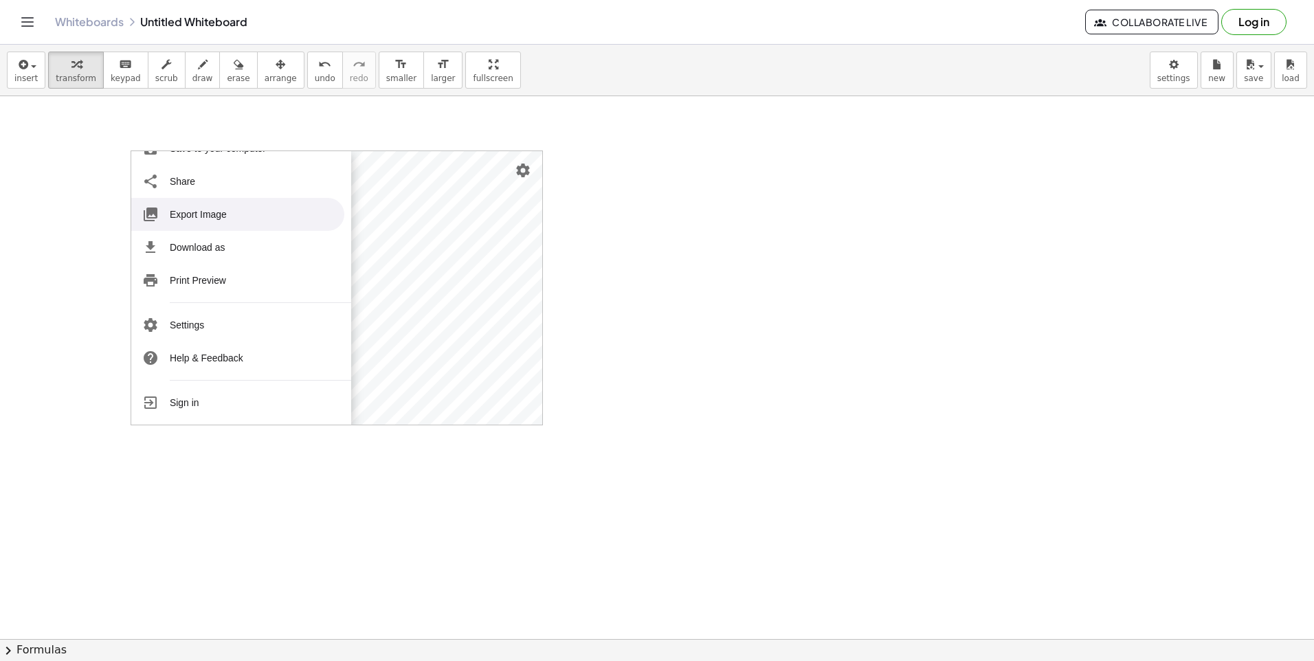
drag, startPoint x: 260, startPoint y: 135, endPoint x: 605, endPoint y: 190, distance: 349.4
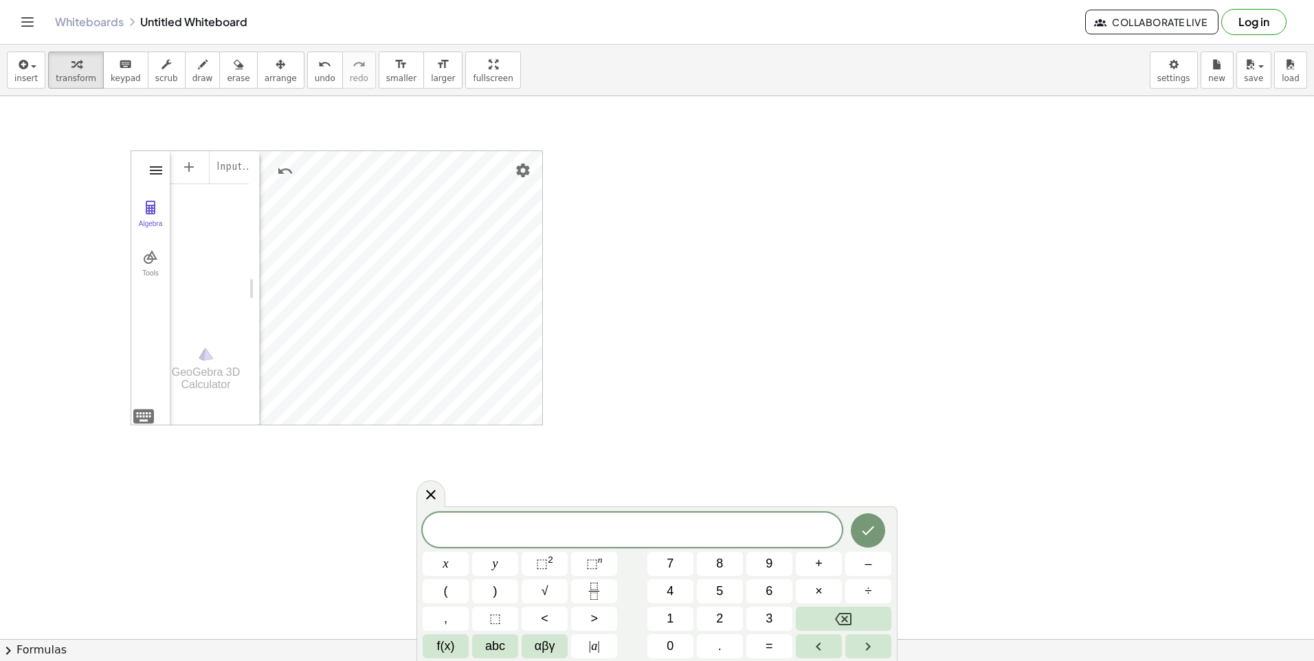
click at [155, 168] on img "3D Calculator" at bounding box center [156, 170] width 16 height 16
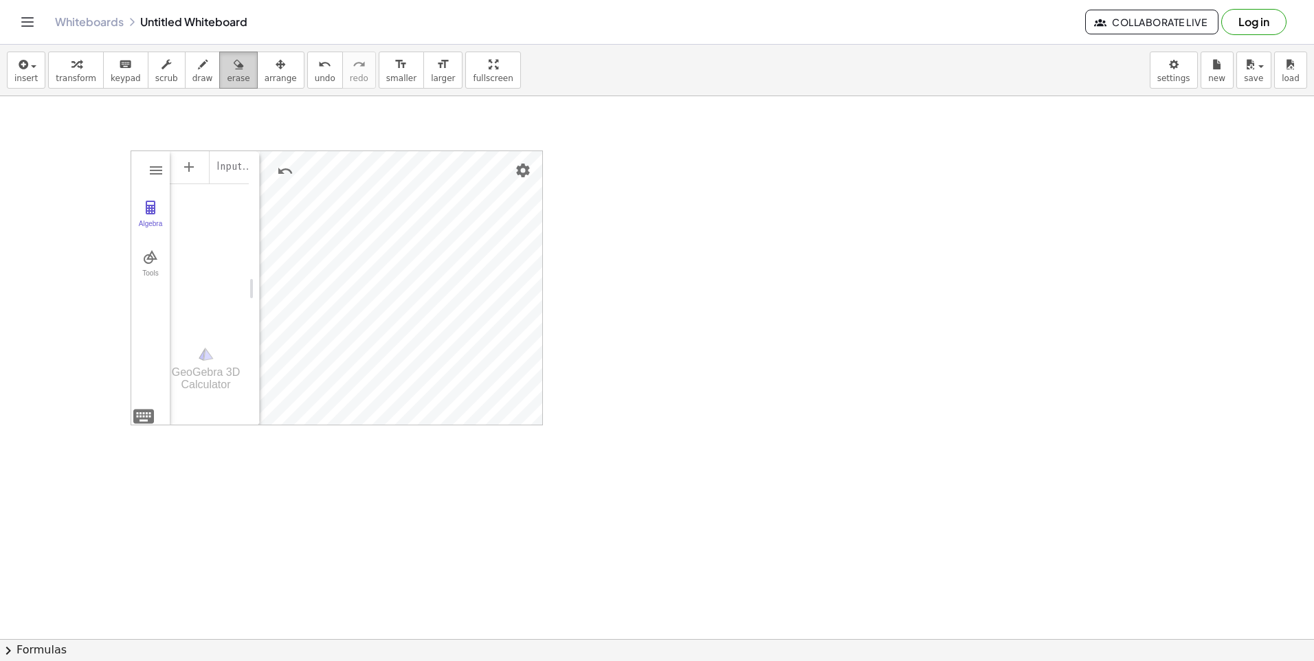
click at [234, 71] on icon "button" at bounding box center [239, 64] width 10 height 16
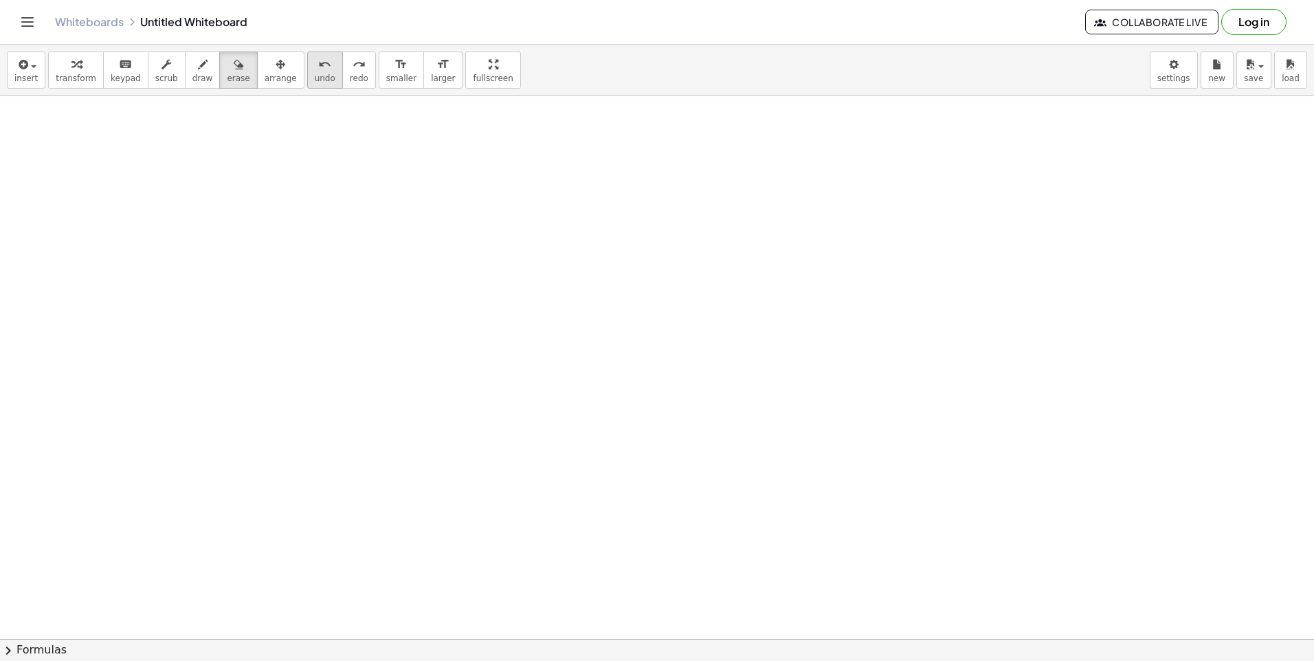
click at [315, 64] on div "undo" at bounding box center [325, 64] width 21 height 16
click at [25, 74] on span "insert" at bounding box center [25, 79] width 23 height 10
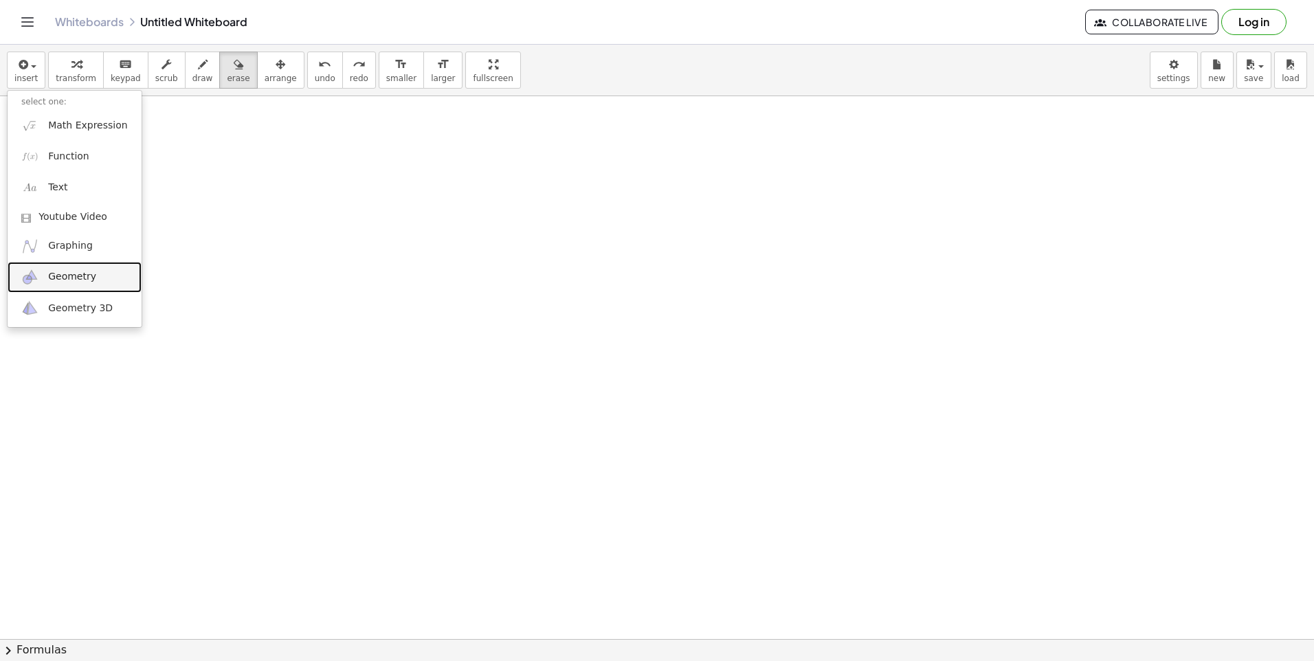
click at [65, 274] on span "Geometry" at bounding box center [72, 277] width 48 height 14
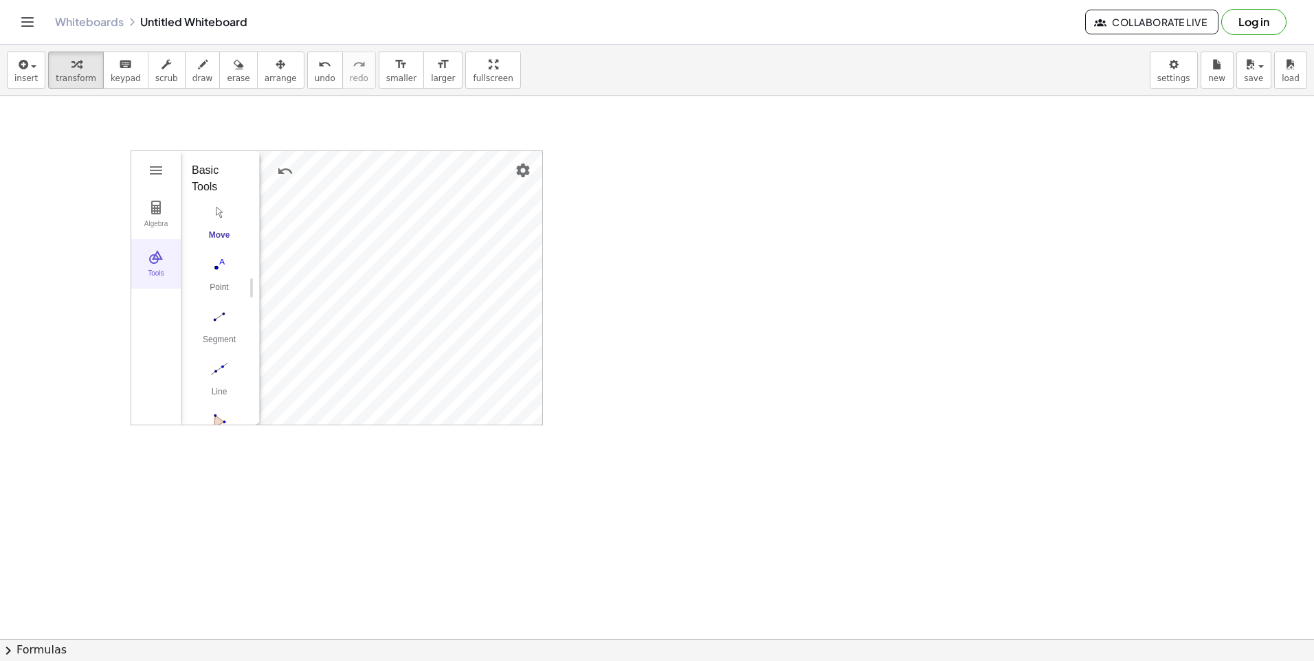
click at [158, 260] on img "Geometry" at bounding box center [156, 257] width 16 height 16
click at [198, 69] on icon "button" at bounding box center [203, 64] width 10 height 16
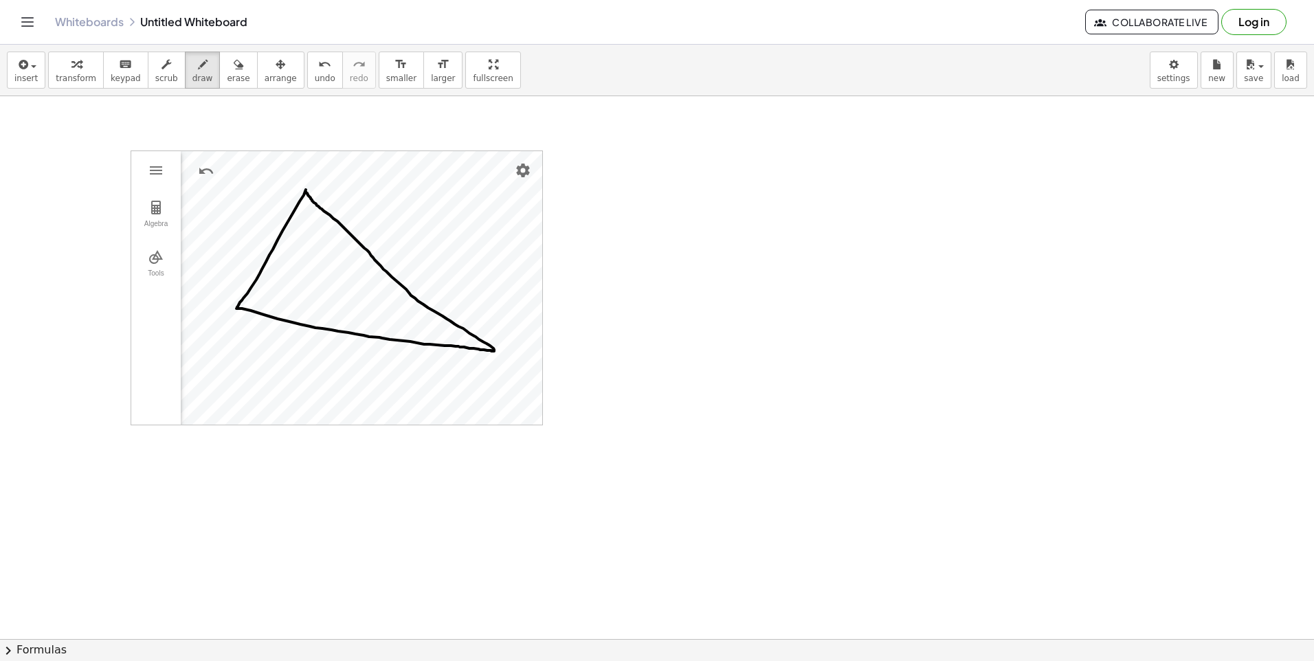
click at [1148, 19] on span "Collaborate Live" at bounding box center [1152, 22] width 110 height 12
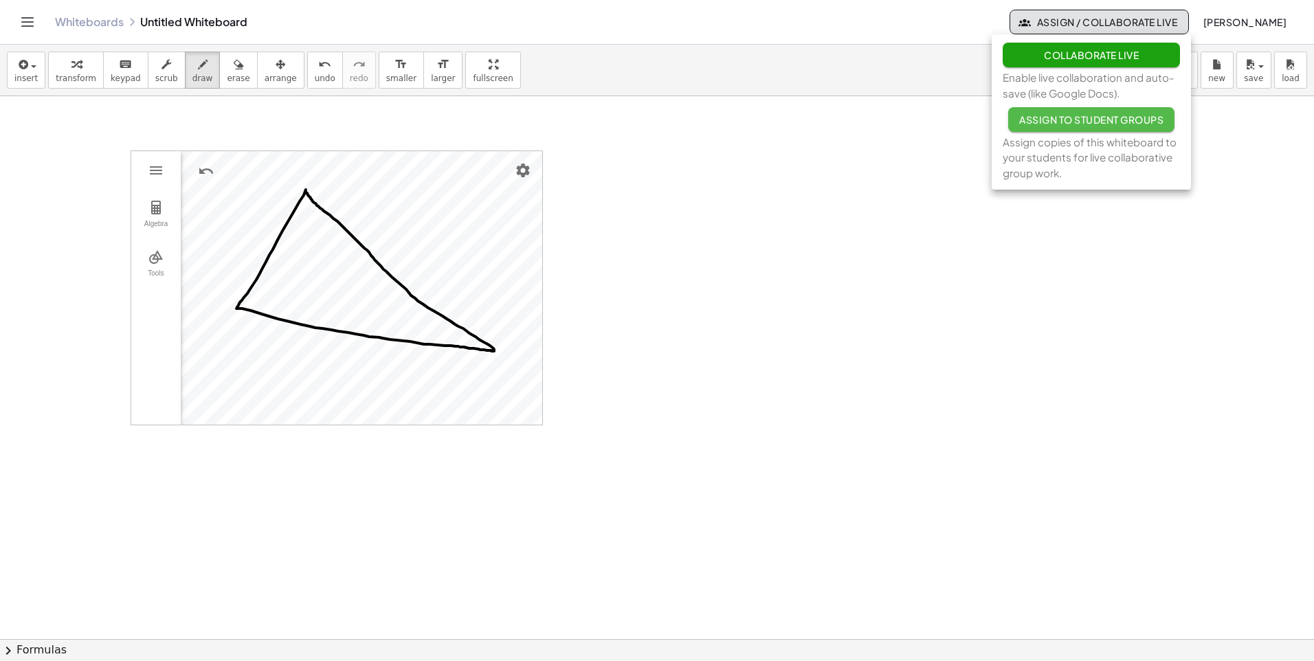
click at [1132, 118] on span "Assign to Student Groups" at bounding box center [1091, 119] width 144 height 12
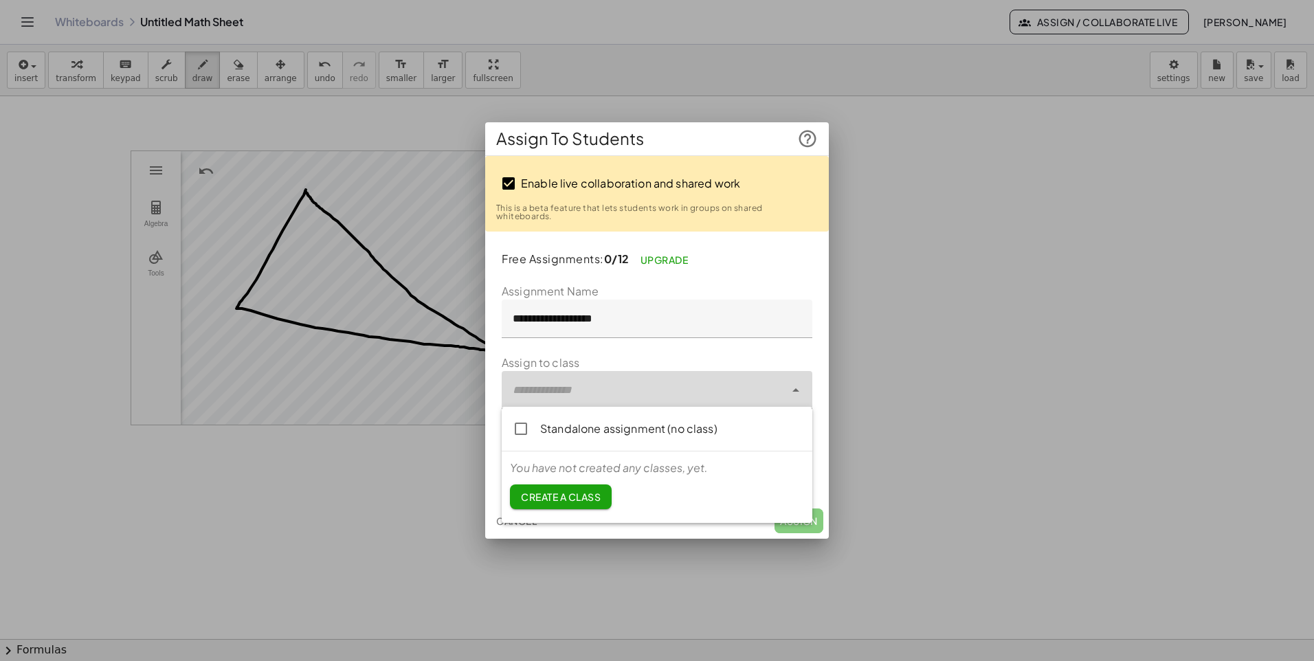
click at [635, 387] on div at bounding box center [643, 390] width 283 height 38
click at [663, 258] on link "Upgrade" at bounding box center [665, 259] width 70 height 25
